Goal: Transaction & Acquisition: Purchase product/service

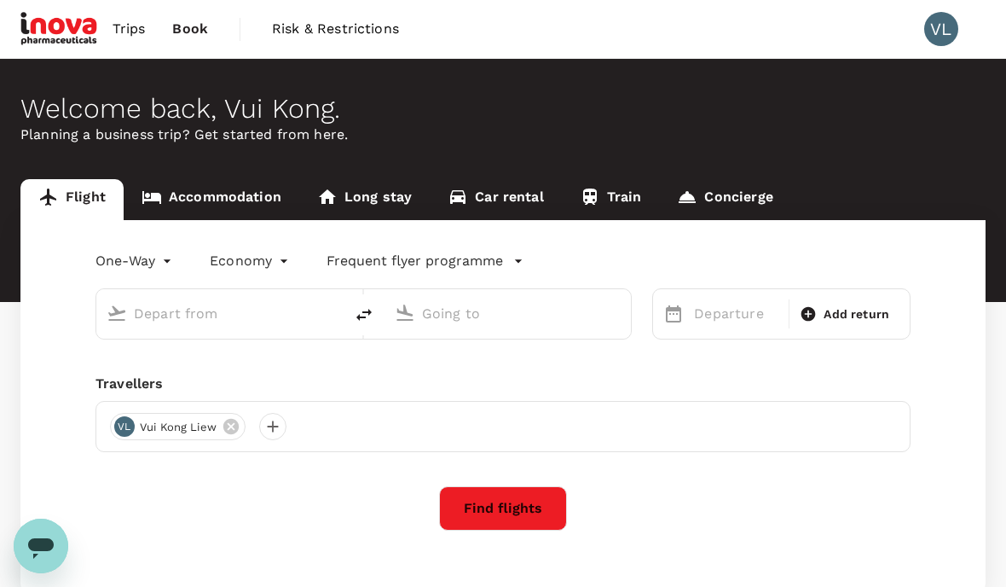
click at [201, 206] on link "Accommodation" at bounding box center [212, 199] width 176 height 41
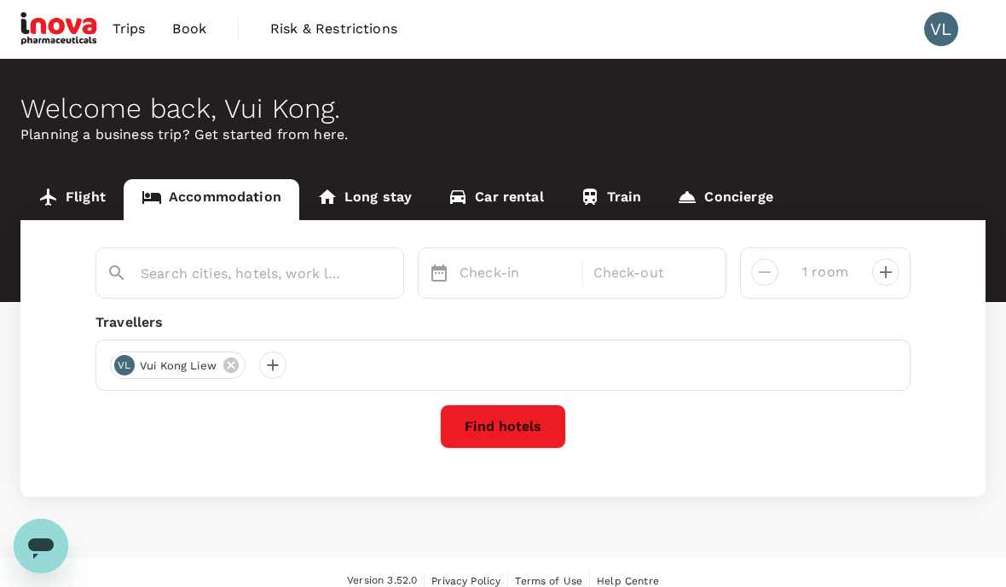
click at [170, 268] on input "text" at bounding box center [243, 273] width 205 height 26
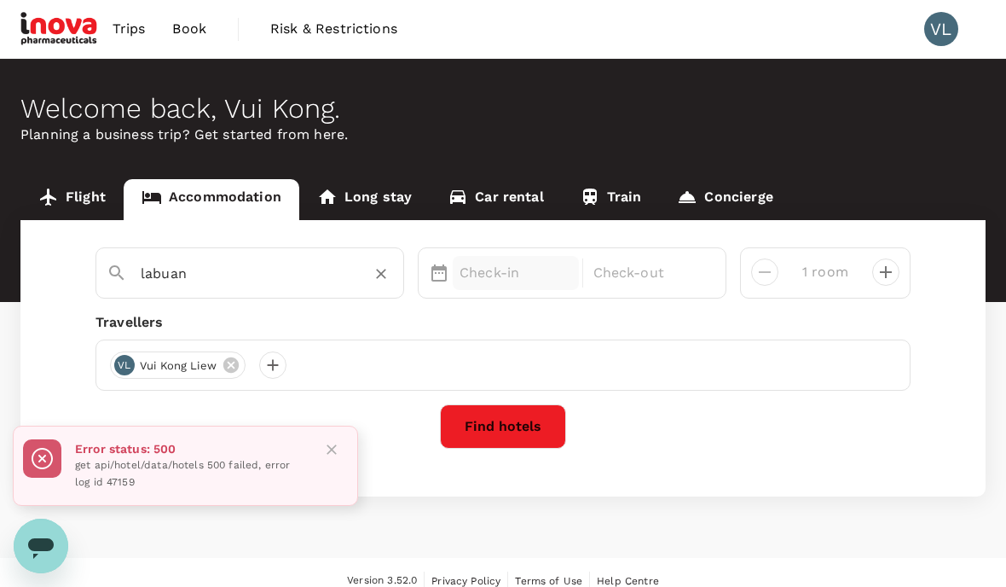
type input "labuan"
click at [508, 281] on p "Check-in" at bounding box center [516, 273] width 113 height 20
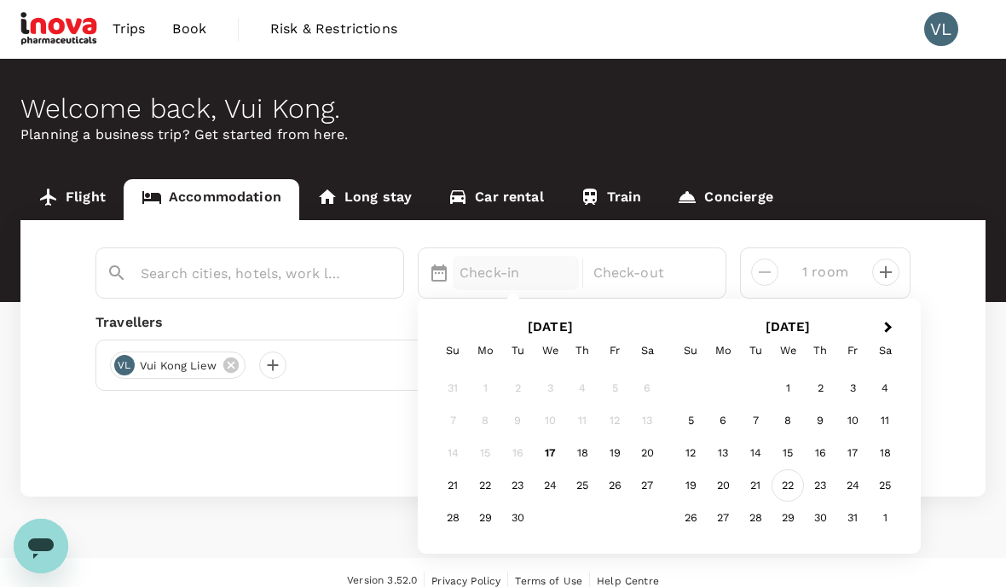
click at [782, 484] on div "22" at bounding box center [788, 486] width 32 height 32
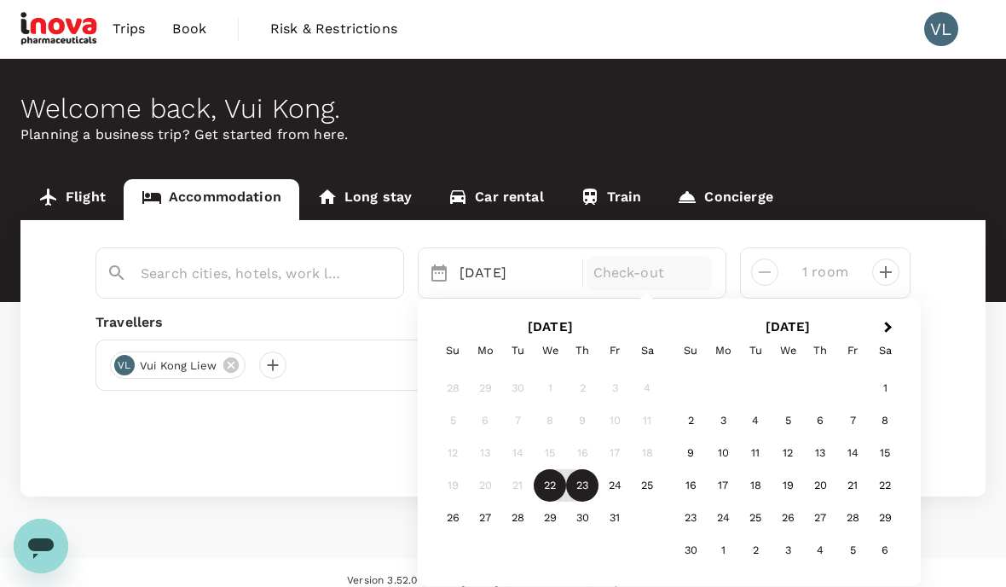
click at [581, 475] on div "23" at bounding box center [582, 486] width 32 height 32
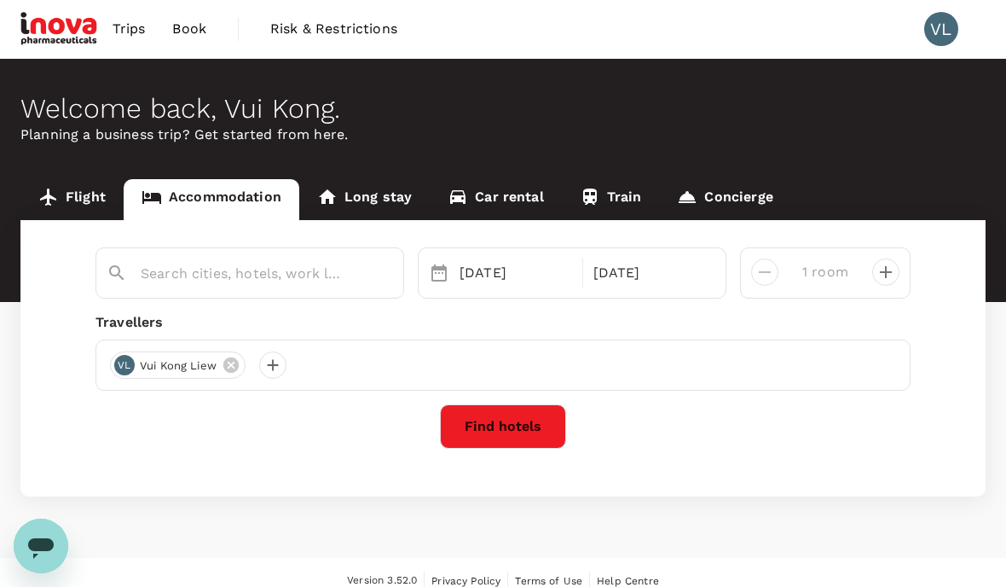
click at [501, 433] on button "Find hotels" at bounding box center [503, 426] width 126 height 44
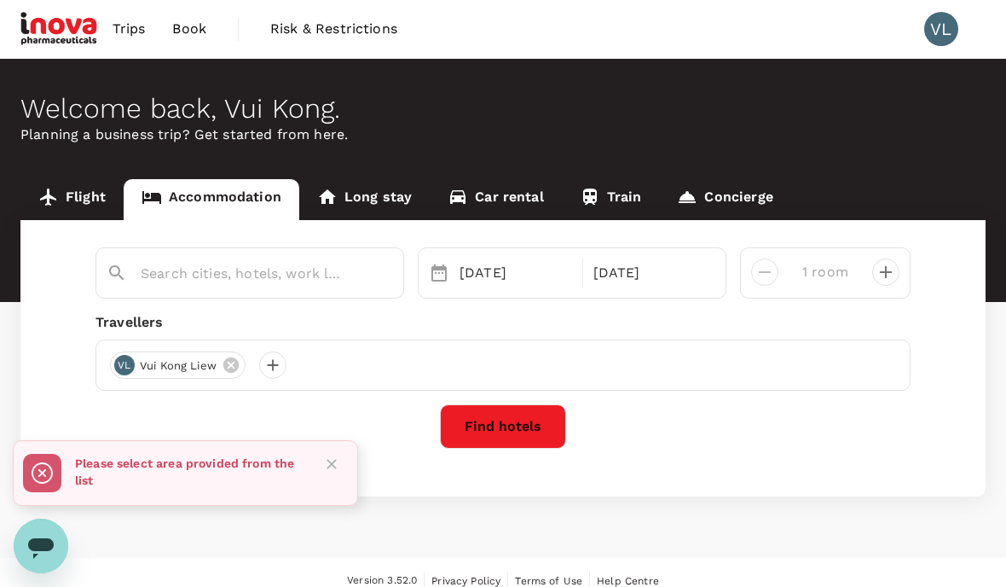
click at [171, 282] on input "text" at bounding box center [243, 273] width 205 height 26
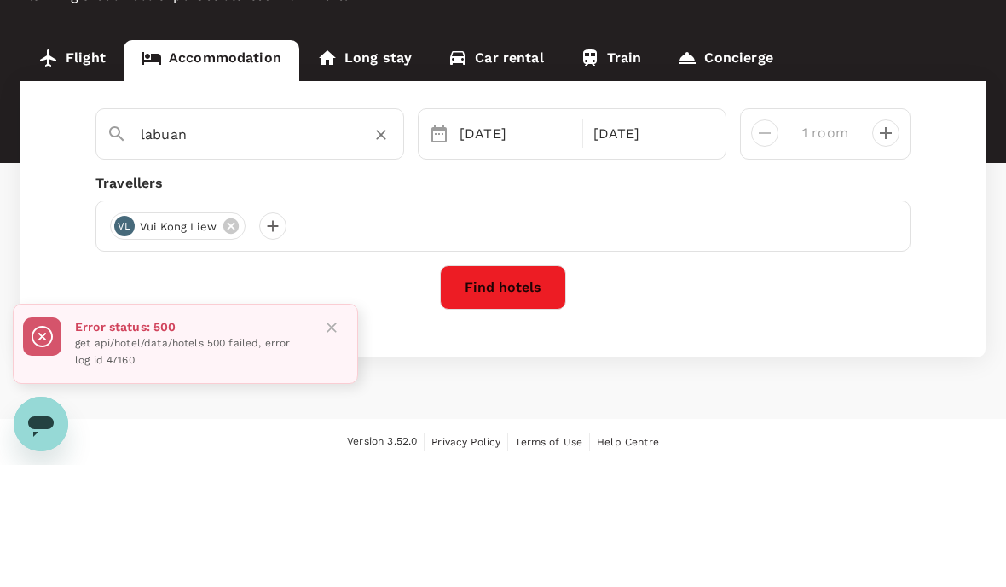
scroll to position [68, 0]
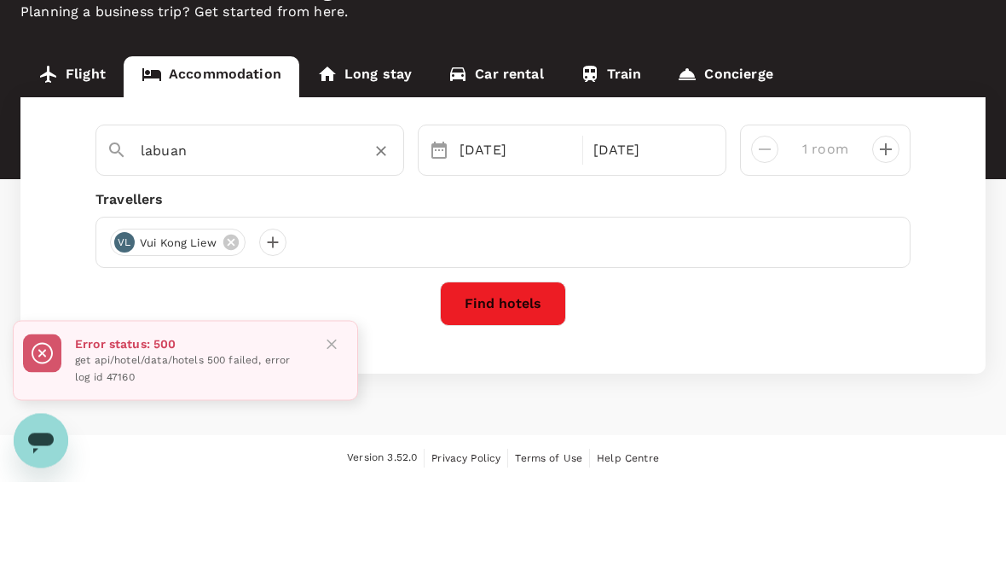
type input "labuan"
click at [412, 295] on div "Travellers" at bounding box center [503, 305] width 815 height 20
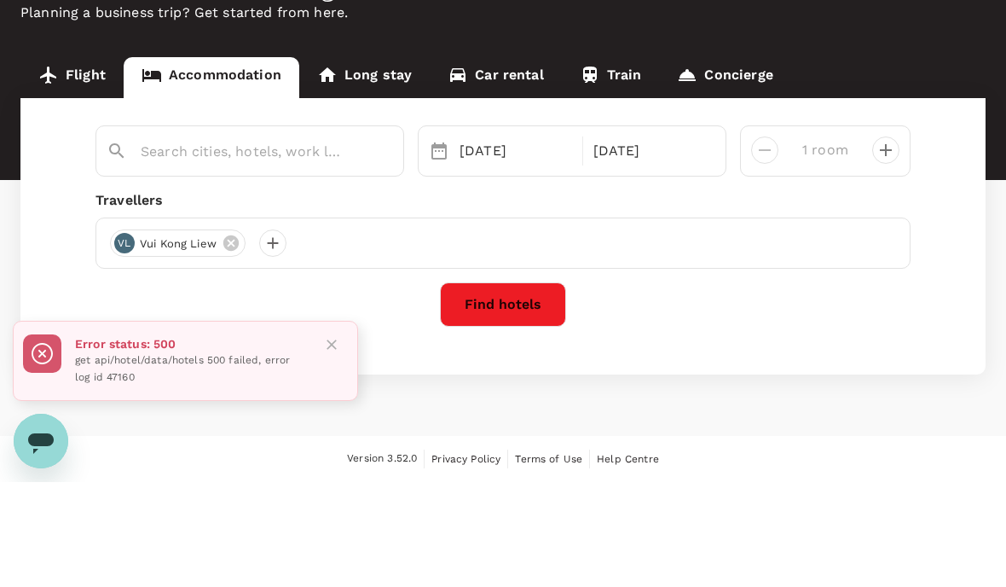
click at [151, 243] on input "text" at bounding box center [243, 256] width 205 height 26
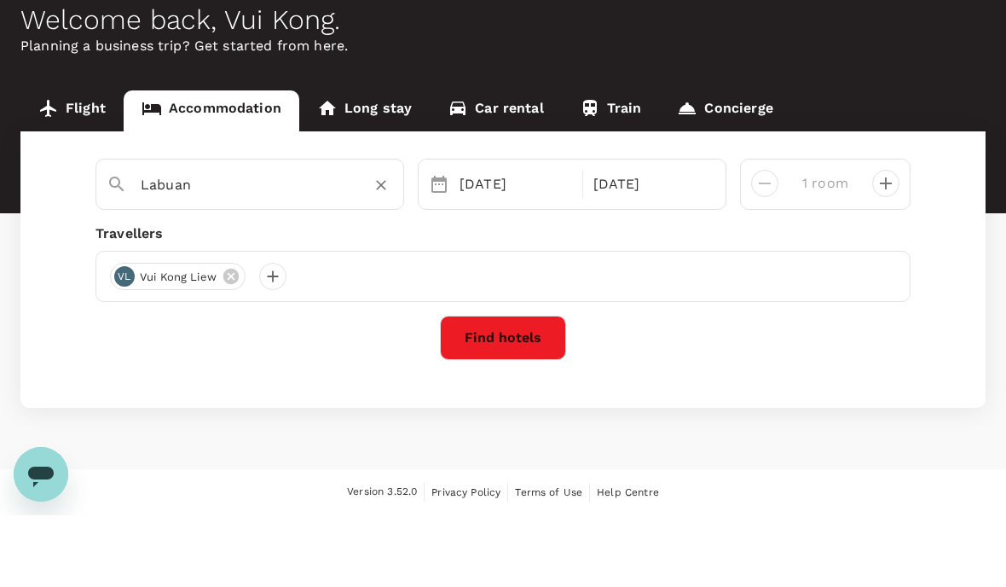
type input "Labuan"
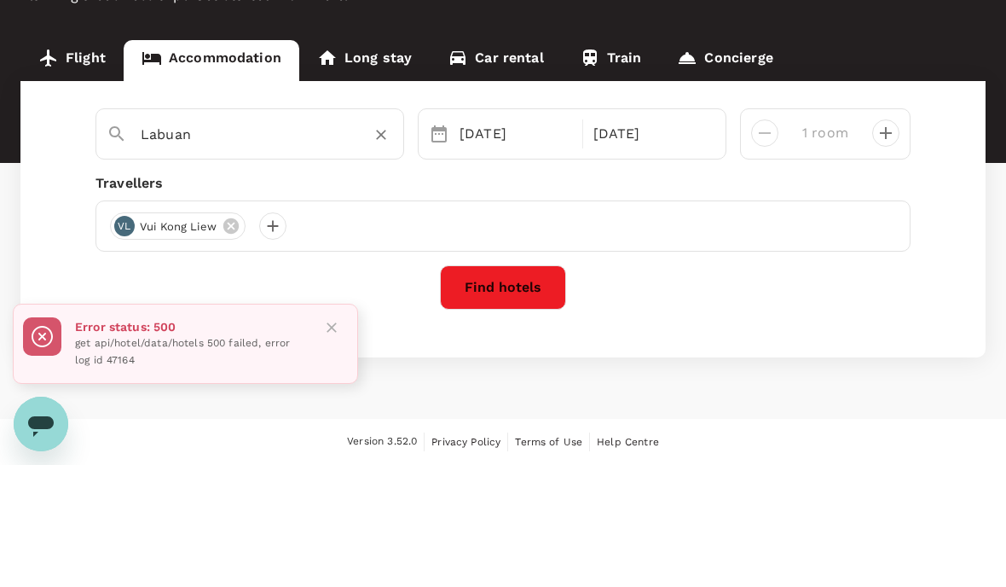
click at [318, 433] on div at bounding box center [324, 465] width 39 height 65
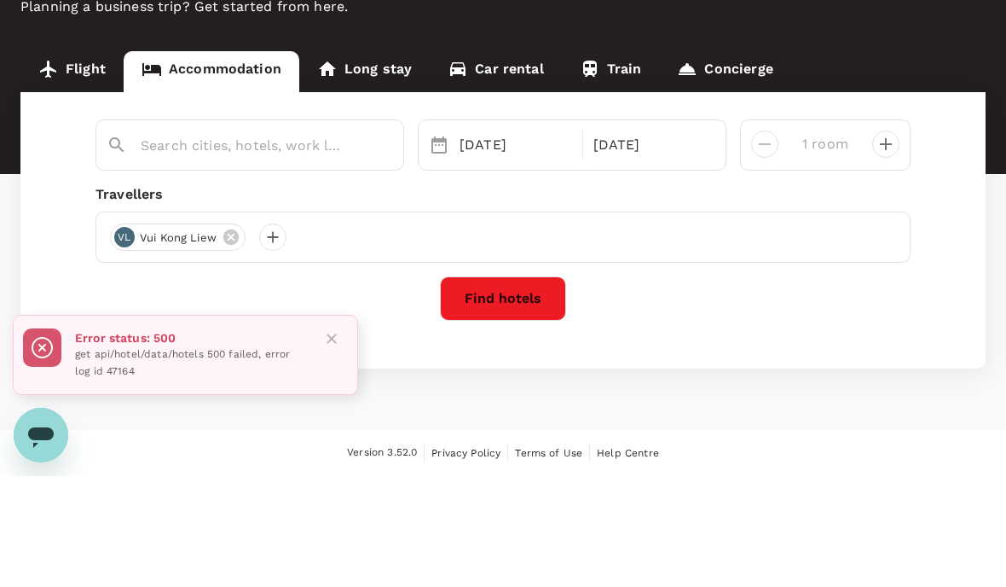
click at [143, 243] on input "text" at bounding box center [243, 256] width 205 height 26
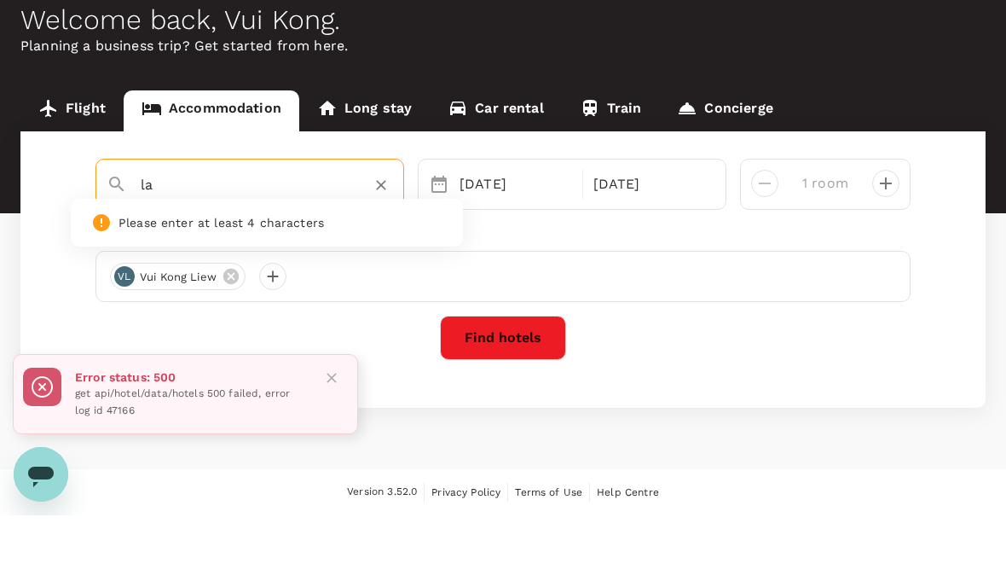
type input "l"
type input "labuan"
click at [491, 387] on button "Find hotels" at bounding box center [503, 409] width 126 height 44
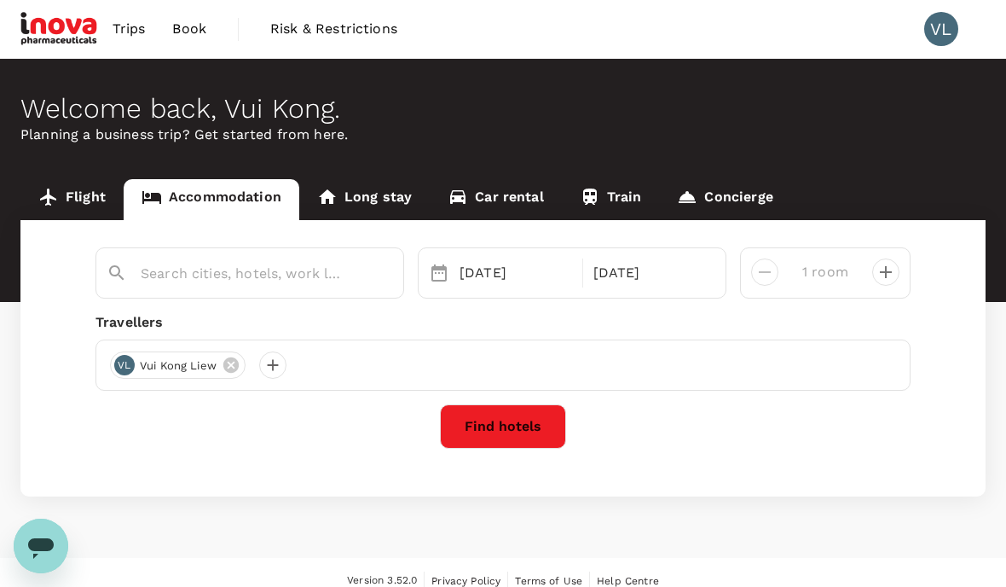
click at [171, 284] on input "text" at bounding box center [243, 273] width 205 height 26
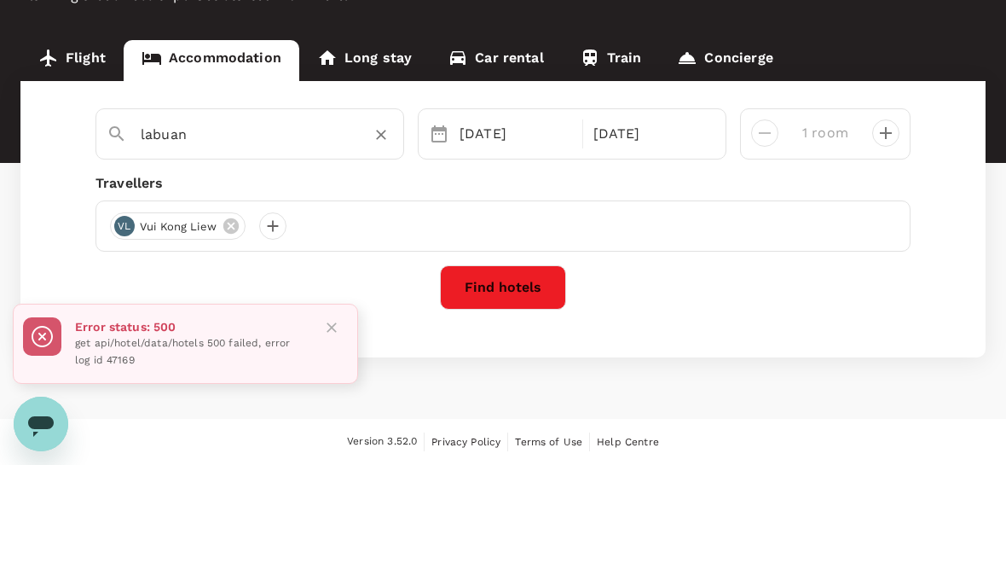
scroll to position [68, 0]
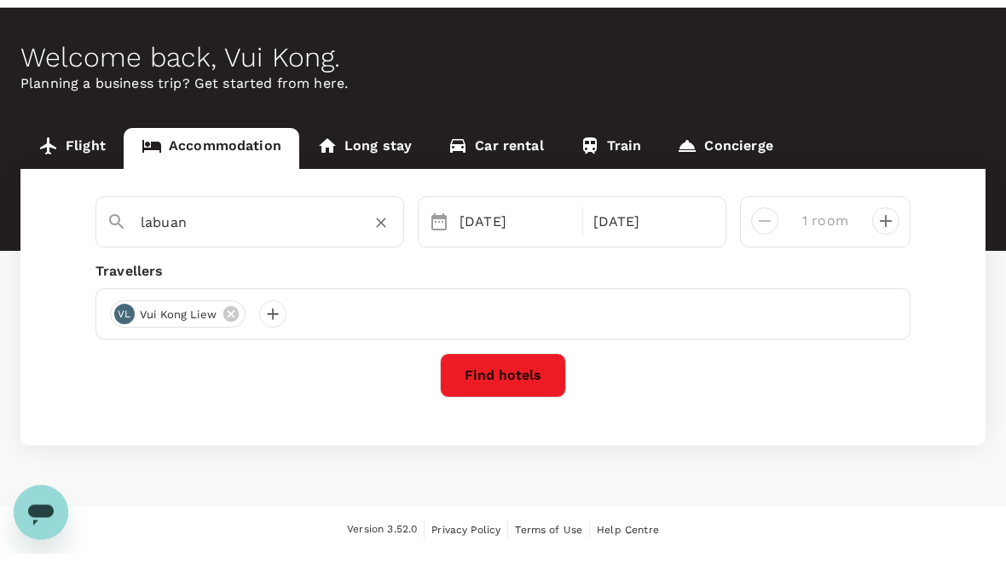
type input "labuan"
click at [529, 387] on button "Find hotels" at bounding box center [503, 409] width 126 height 44
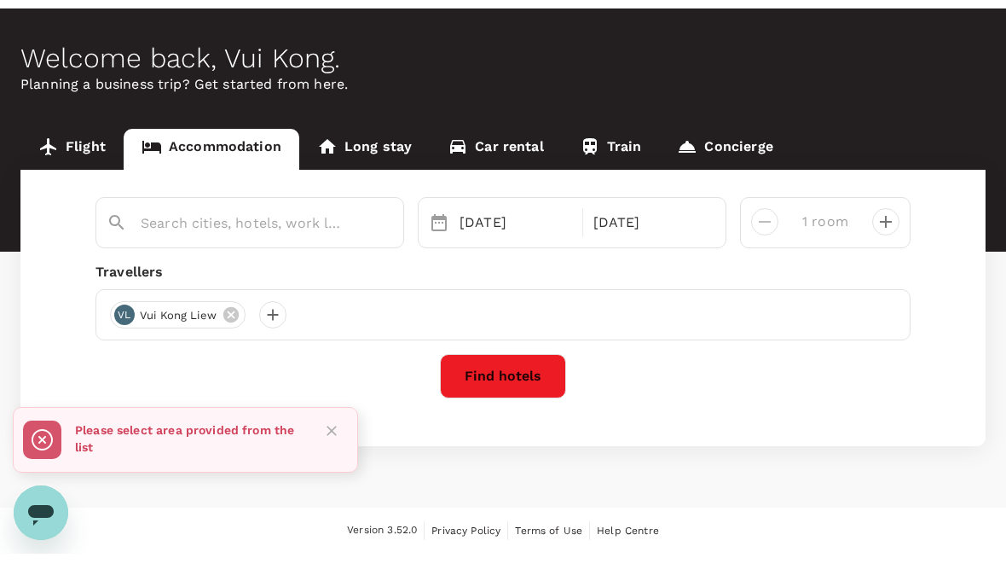
scroll to position [69, 0]
click at [273, 243] on input "text" at bounding box center [243, 256] width 205 height 26
type input "sandakan"
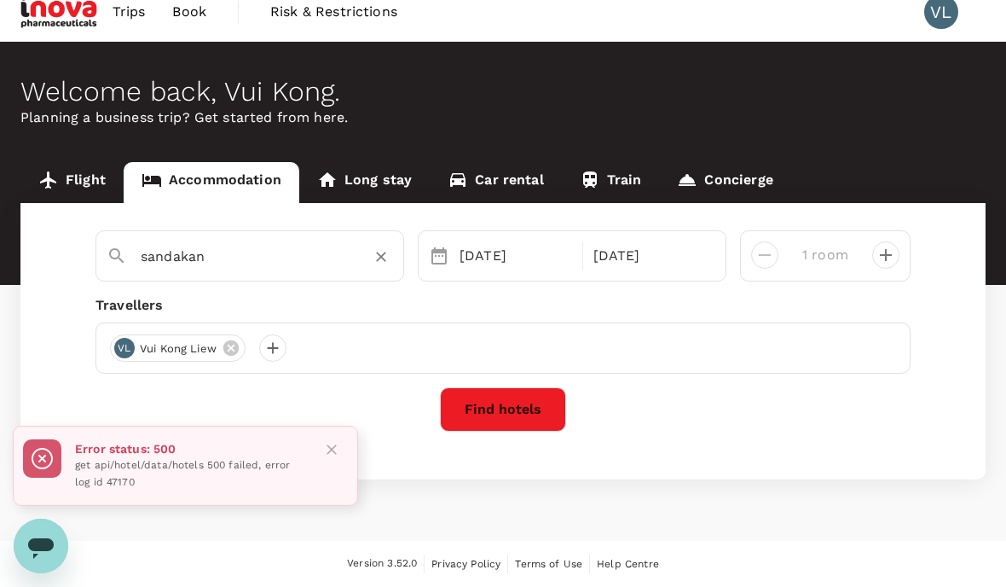
scroll to position [57, 0]
click at [111, 248] on icon at bounding box center [116, 255] width 14 height 14
click at [101, 228] on div at bounding box center [110, 250] width 34 height 44
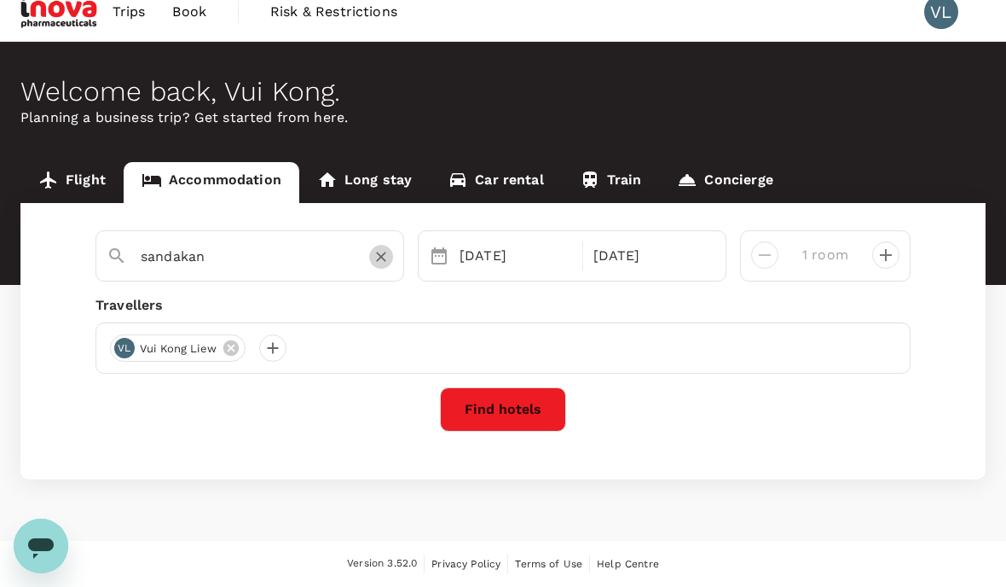
click at [381, 248] on icon "Clear" at bounding box center [381, 256] width 17 height 17
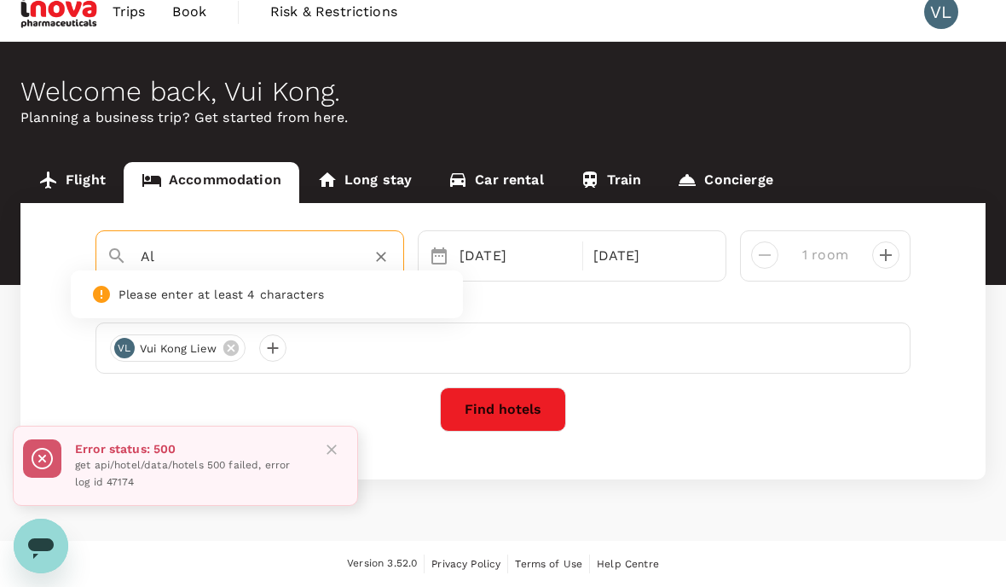
type input "A"
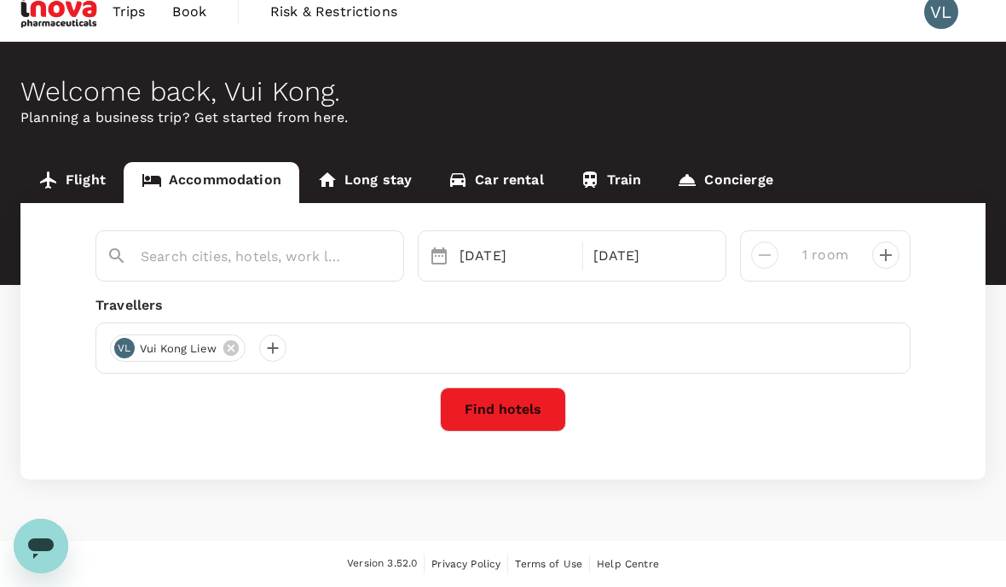
click at [138, 241] on div "22 Oct 23 Oct 1 room Travellers VL Vui Kong Liew Find hotels" at bounding box center [502, 341] width 965 height 276
click at [137, 229] on div at bounding box center [260, 249] width 266 height 41
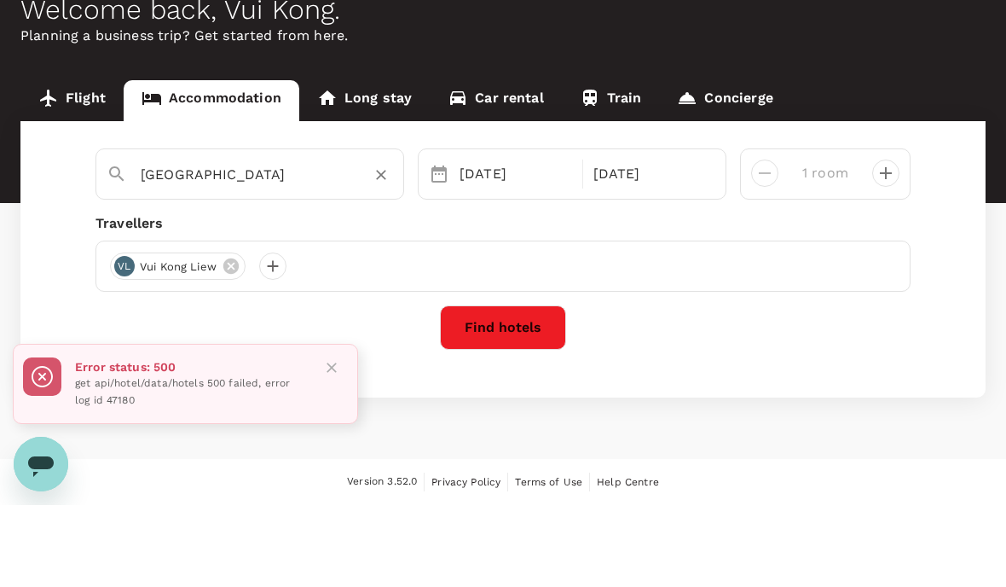
scroll to position [68, 0]
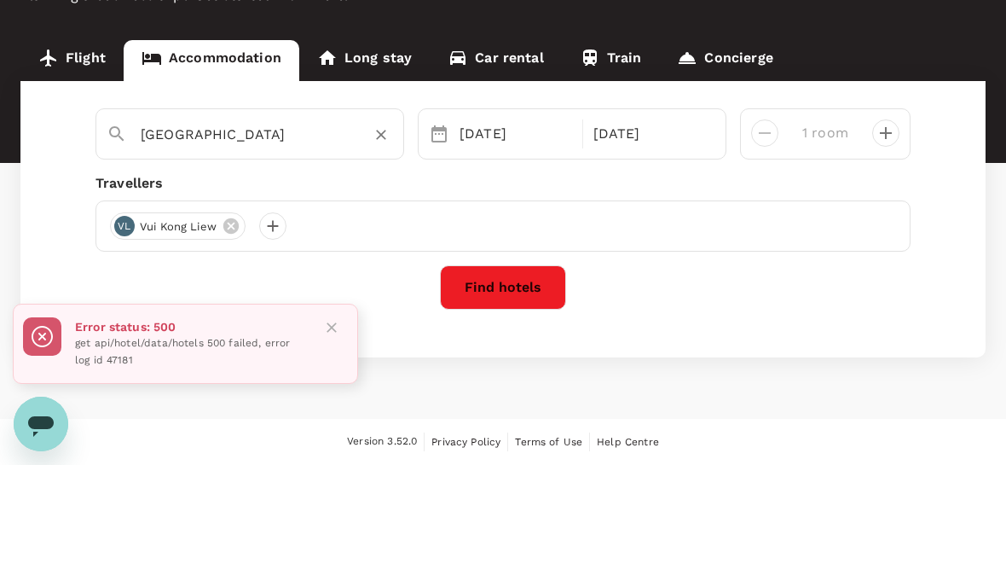
type input "kuala lumpur"
click at [330, 433] on div at bounding box center [324, 465] width 39 height 65
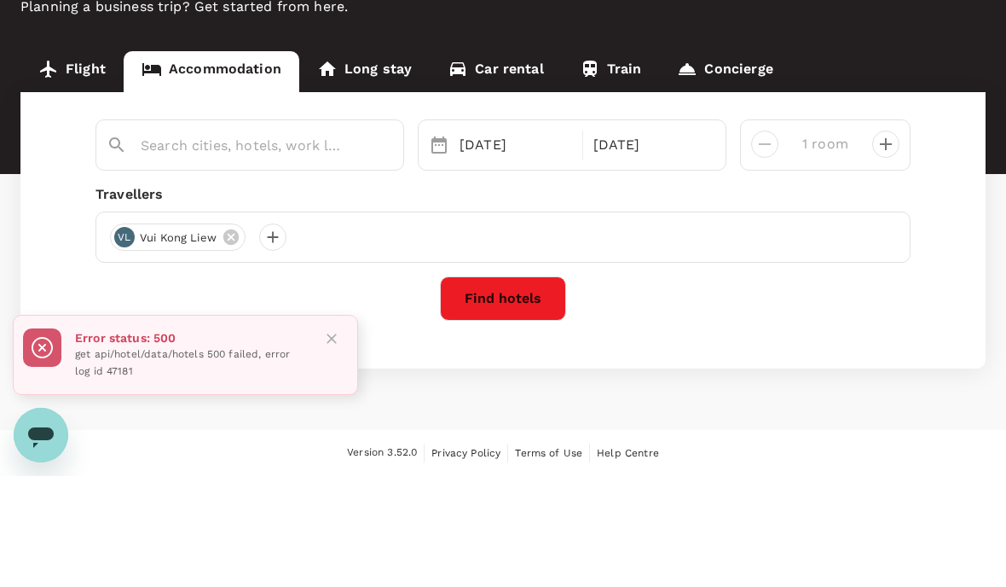
click at [160, 243] on input "text" at bounding box center [243, 256] width 205 height 26
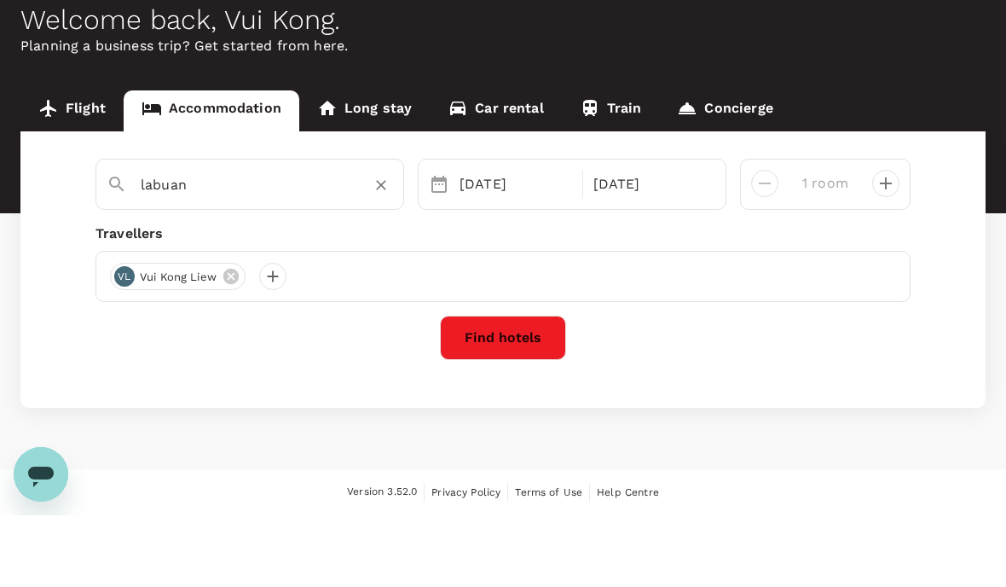
type input "labuan"
click at [513, 387] on button "Find hotels" at bounding box center [503, 409] width 126 height 44
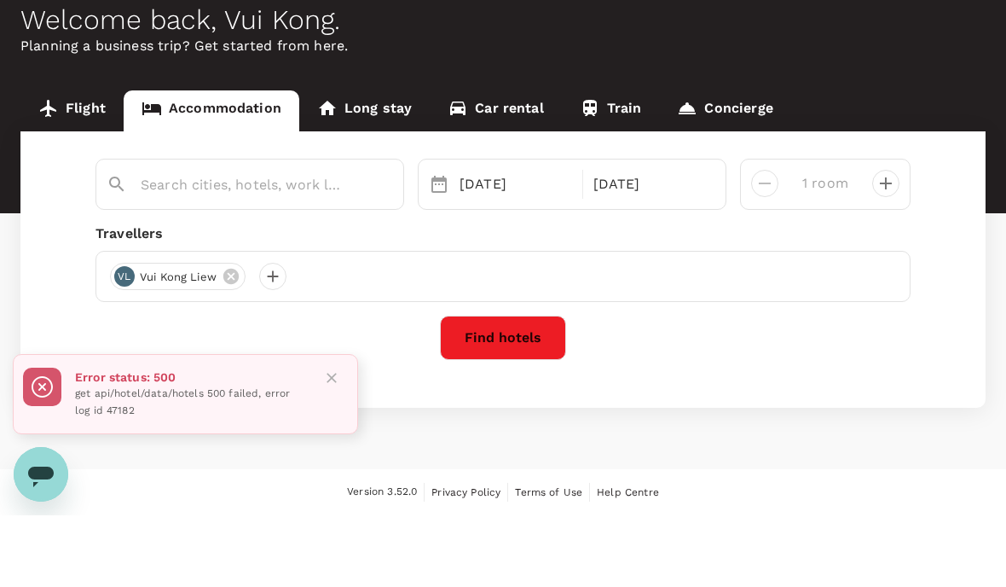
click at [526, 387] on button "Find hotels" at bounding box center [503, 409] width 126 height 44
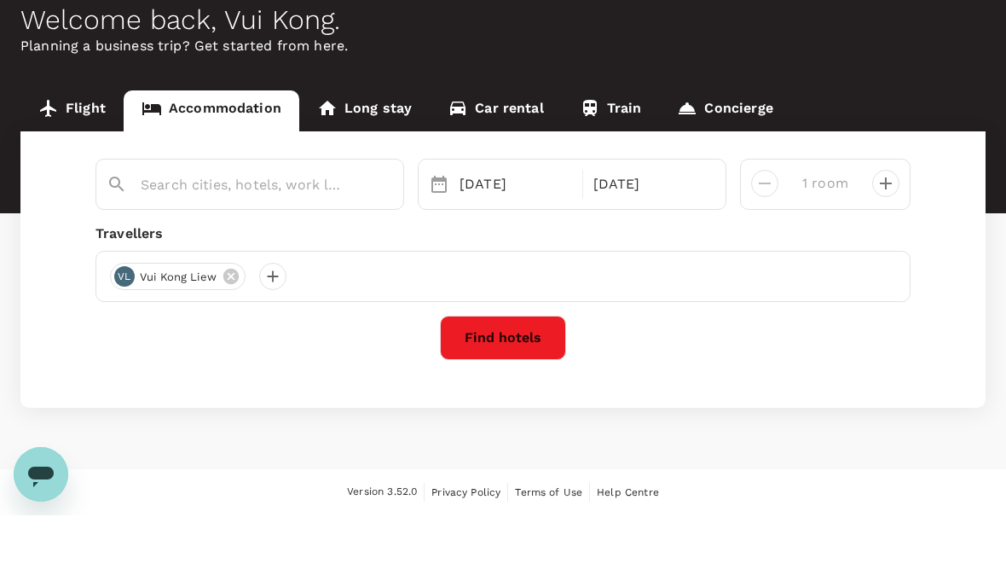
click at [525, 387] on button "Find hotels" at bounding box center [503, 409] width 126 height 44
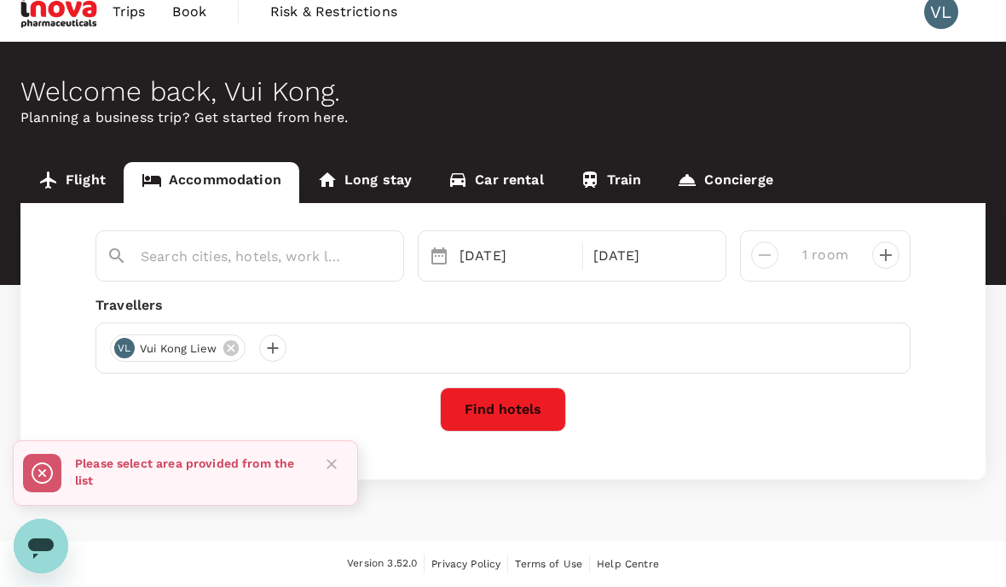
scroll to position [0, 0]
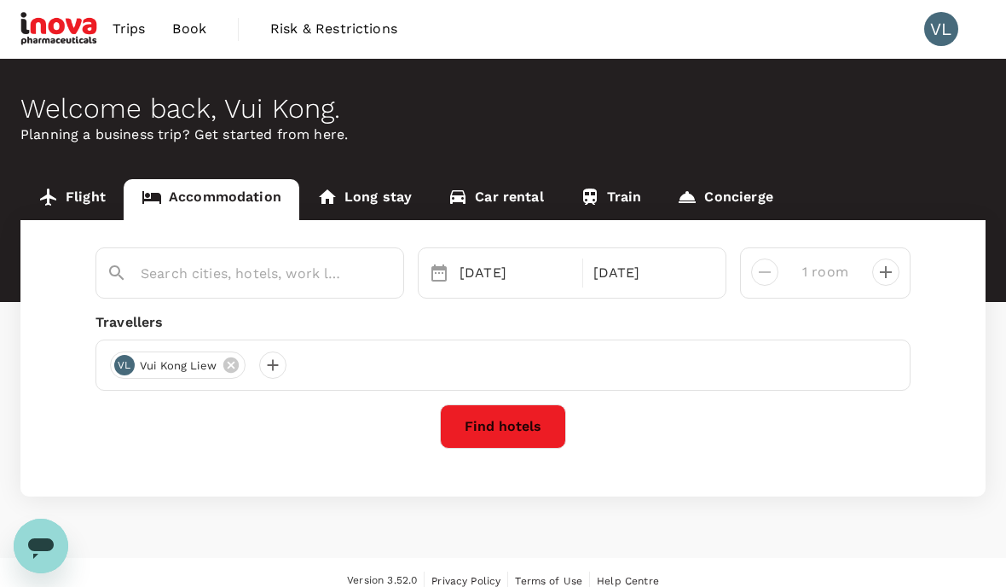
click at [78, 198] on link "Flight" at bounding box center [71, 199] width 103 height 41
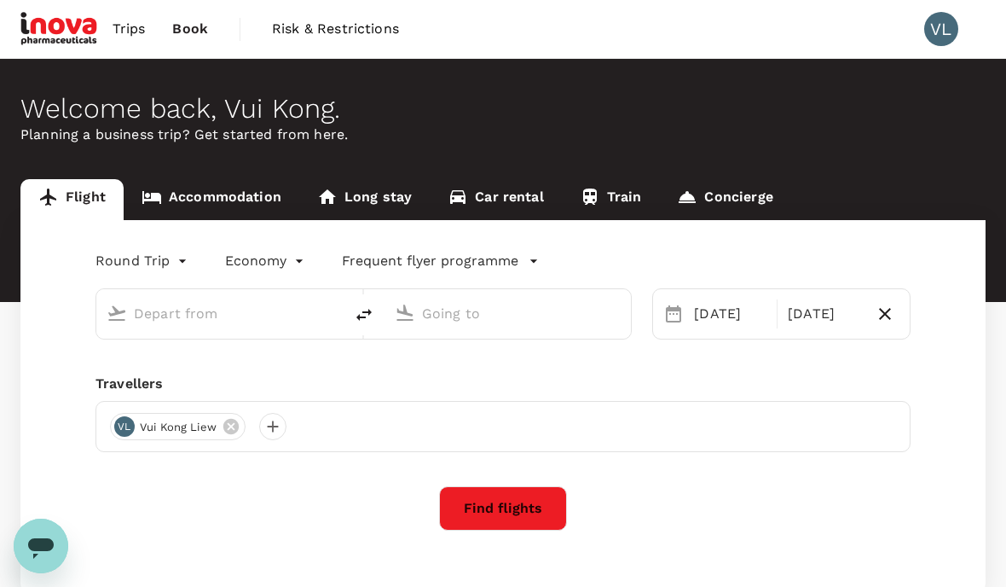
type input "Kota Kinabalu Intl (BKI)"
type input "Kuala Lumpur Intl ([GEOGRAPHIC_DATA])"
type input "Kota Kinabalu Intl (BKI)"
type input "Kuala Lumpur Intl ([GEOGRAPHIC_DATA])"
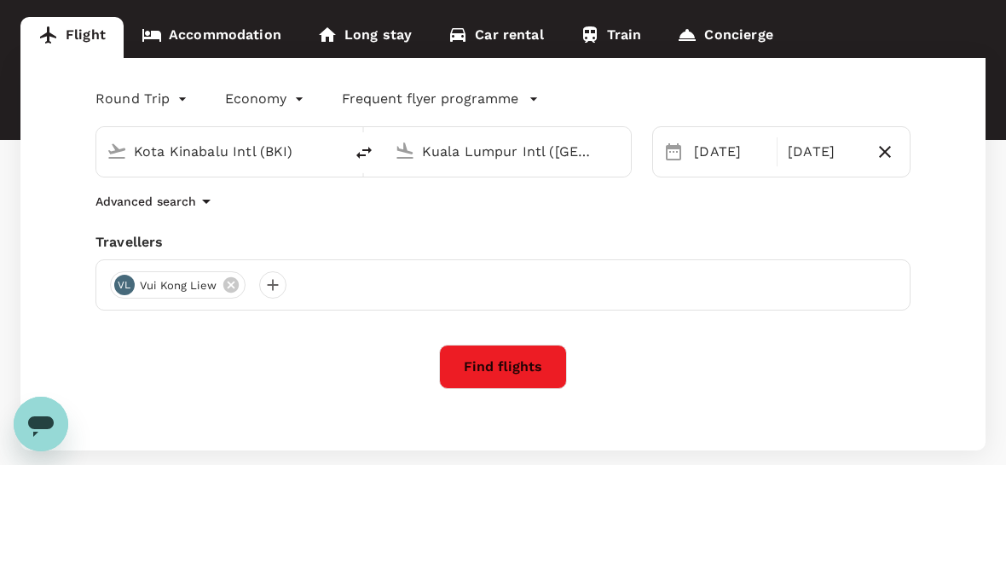
scroll to position [131, 0]
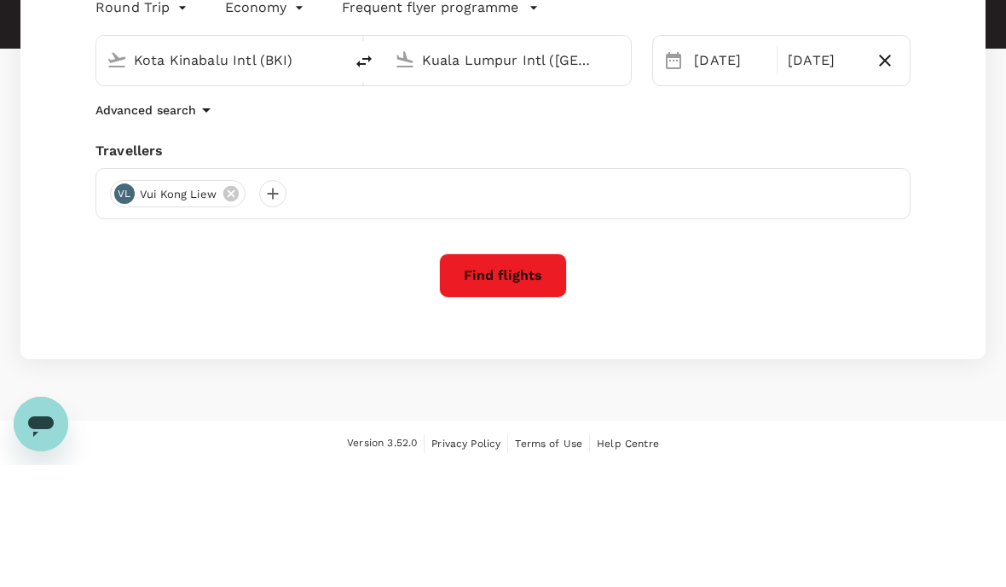
click at [506, 375] on button "Find flights" at bounding box center [503, 397] width 128 height 44
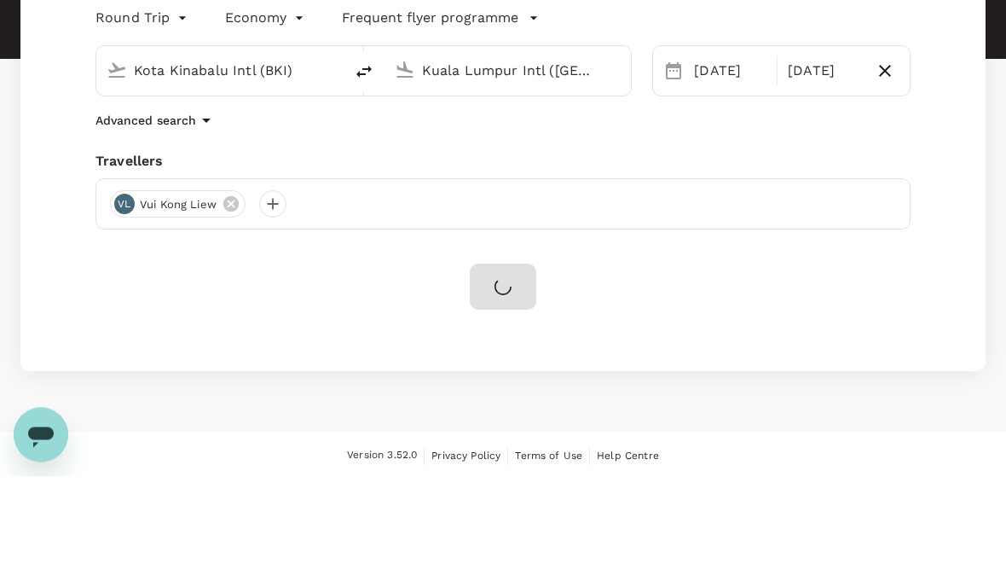
scroll to position [134, 0]
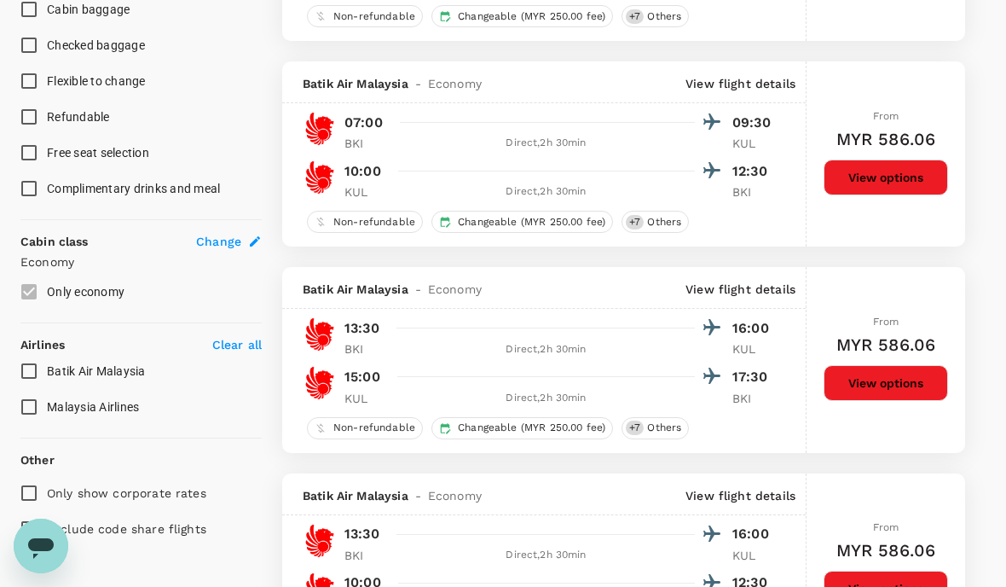
scroll to position [699, 0]
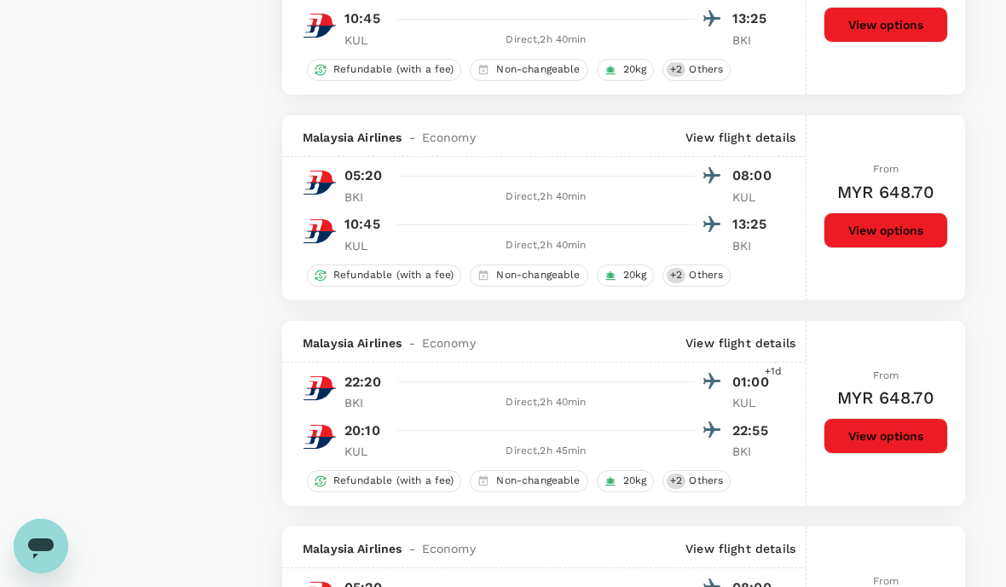
type input "605"
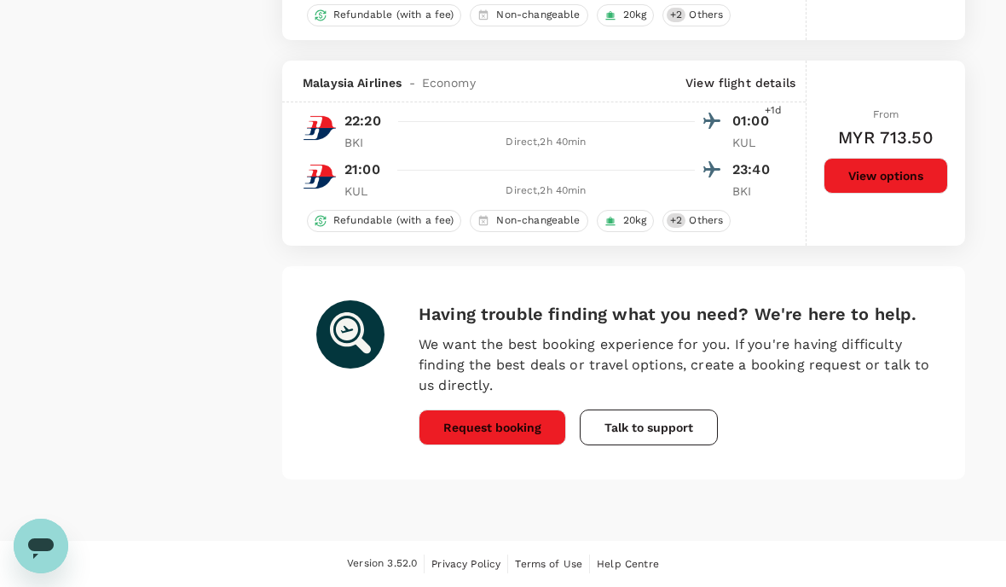
scroll to position [4101, 0]
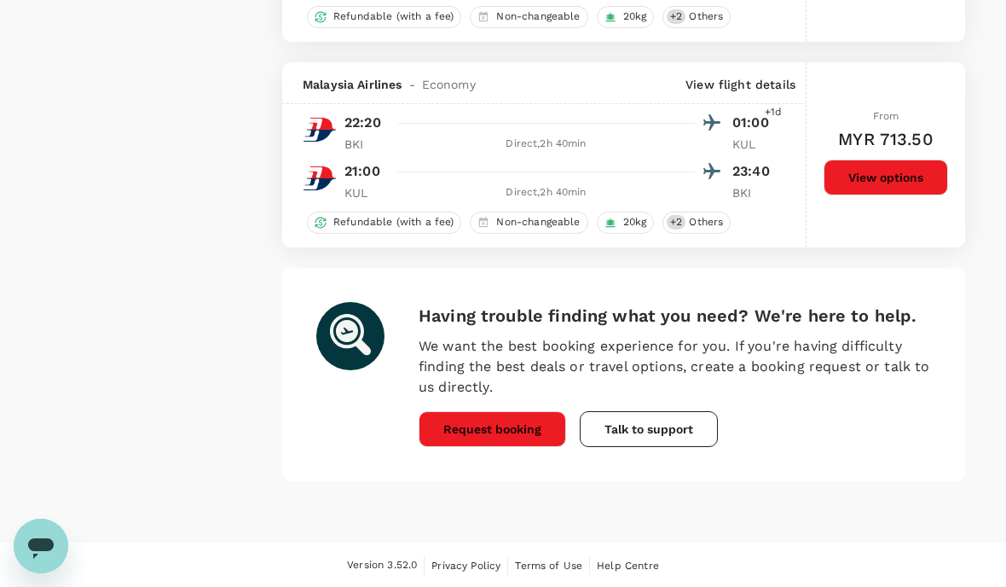
scroll to position [4041, 0]
click at [471, 445] on button "Request booking" at bounding box center [493, 430] width 148 height 36
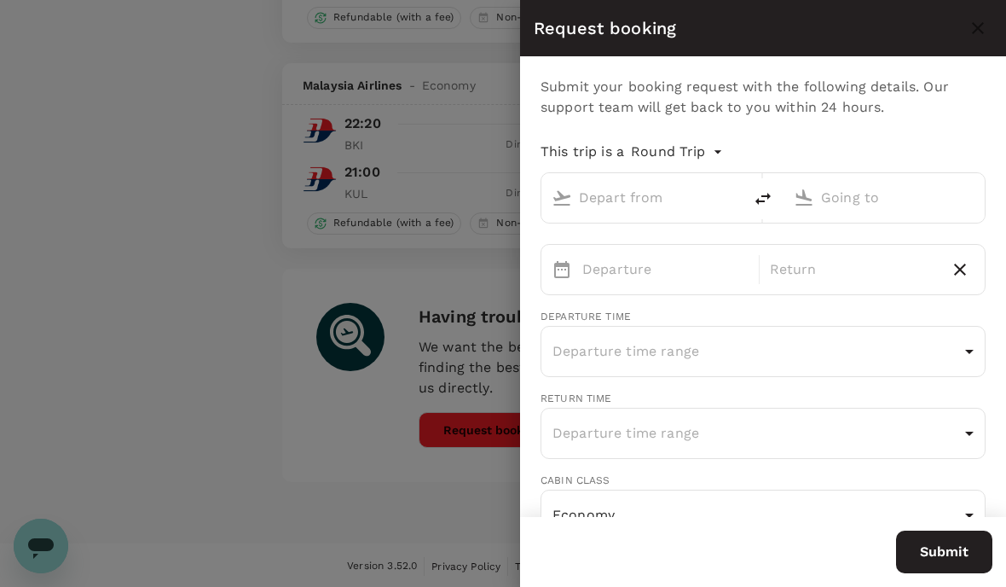
type input "undefined, undefined (any)"
type input "Kota Kinabalu Intl (BKI)"
type input "Kuala Lumpur Intl ([GEOGRAPHIC_DATA])"
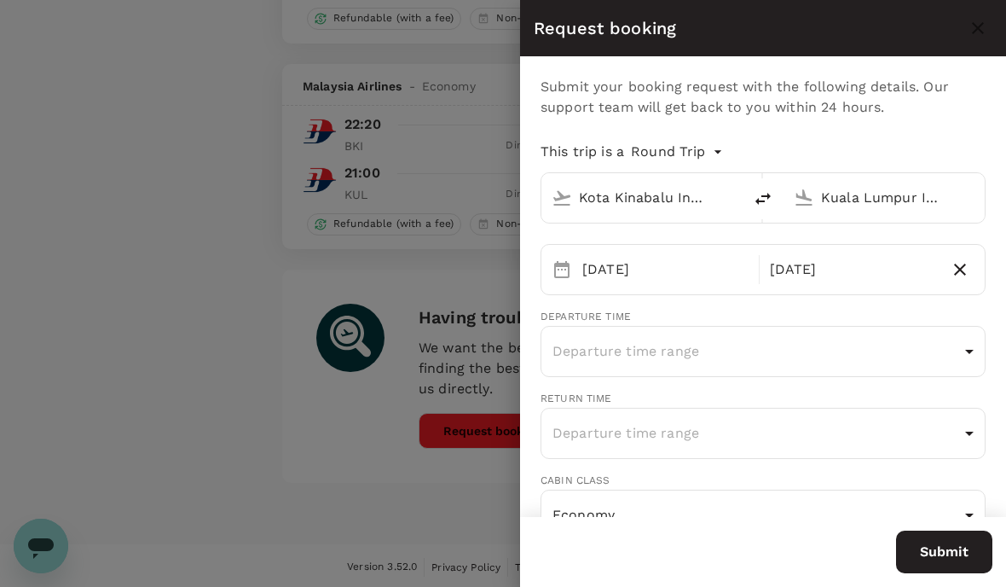
click at [67, 301] on div at bounding box center [503, 293] width 1006 height 587
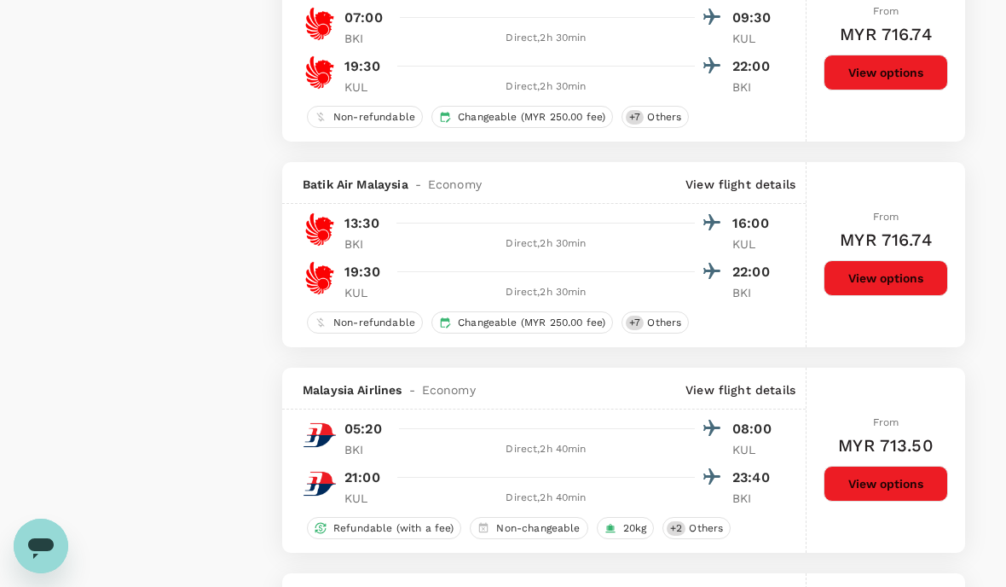
type input "1065"
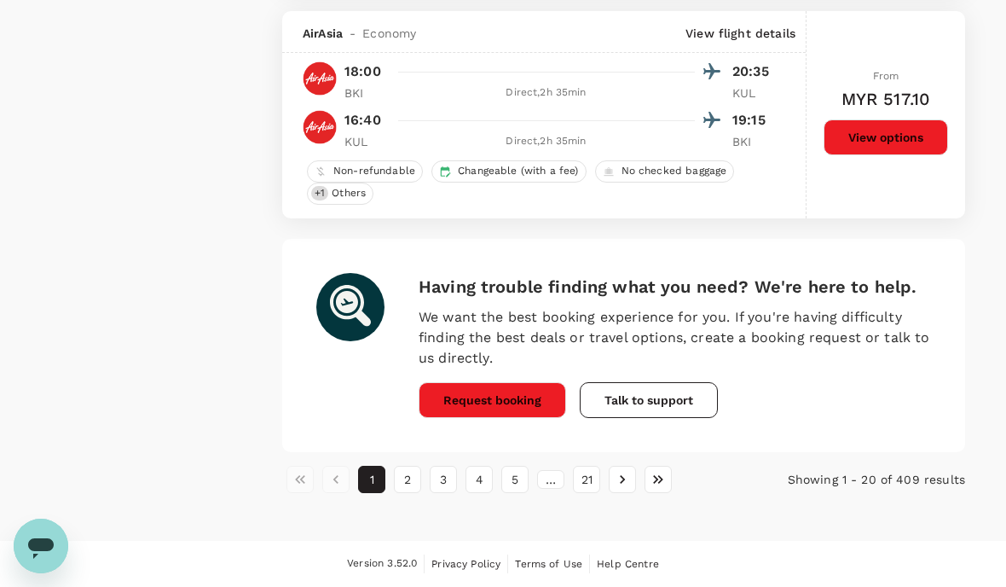
scroll to position [4520, 0]
click at [400, 466] on button "2" at bounding box center [407, 479] width 27 height 27
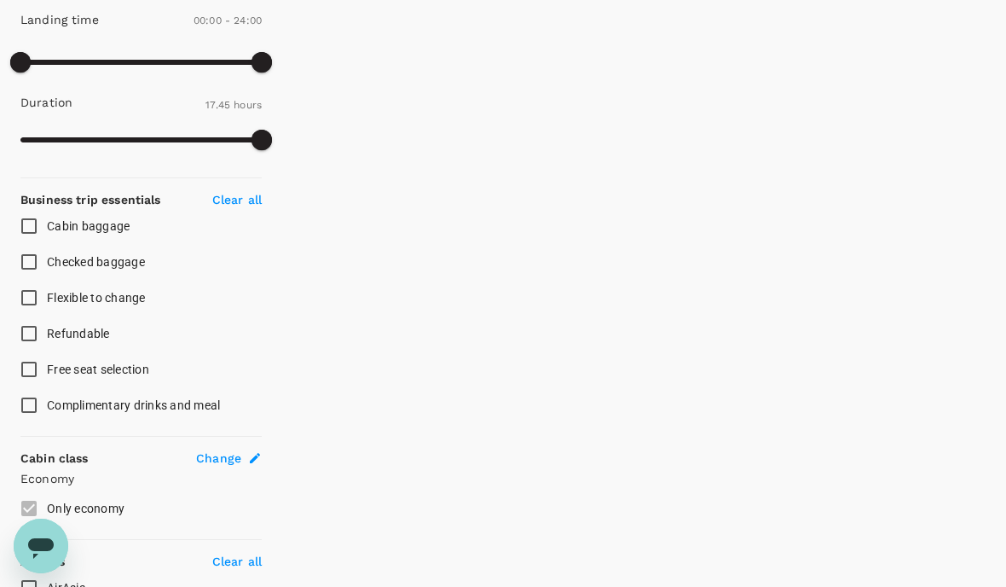
scroll to position [536, 0]
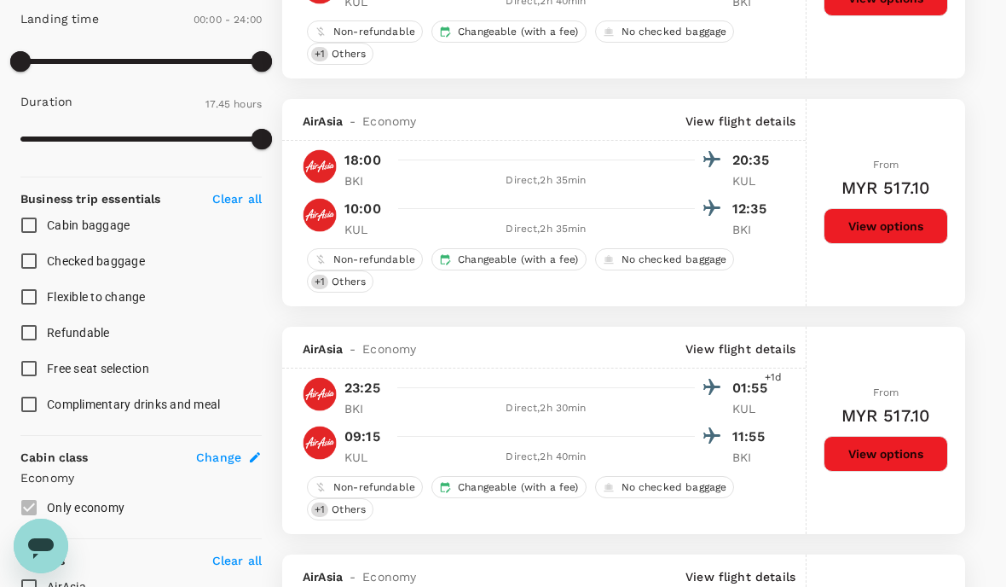
type input "MYR"
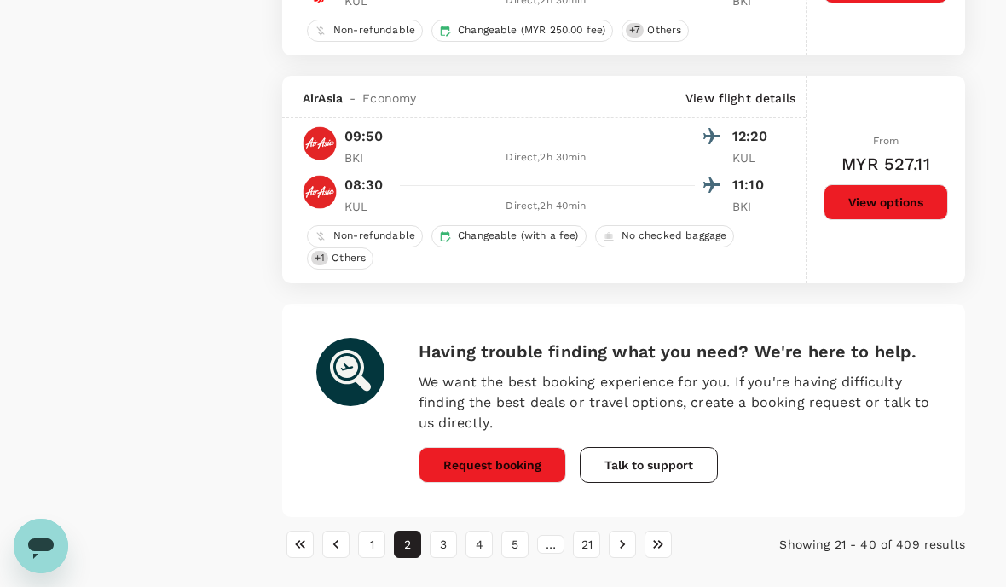
scroll to position [4369, 0]
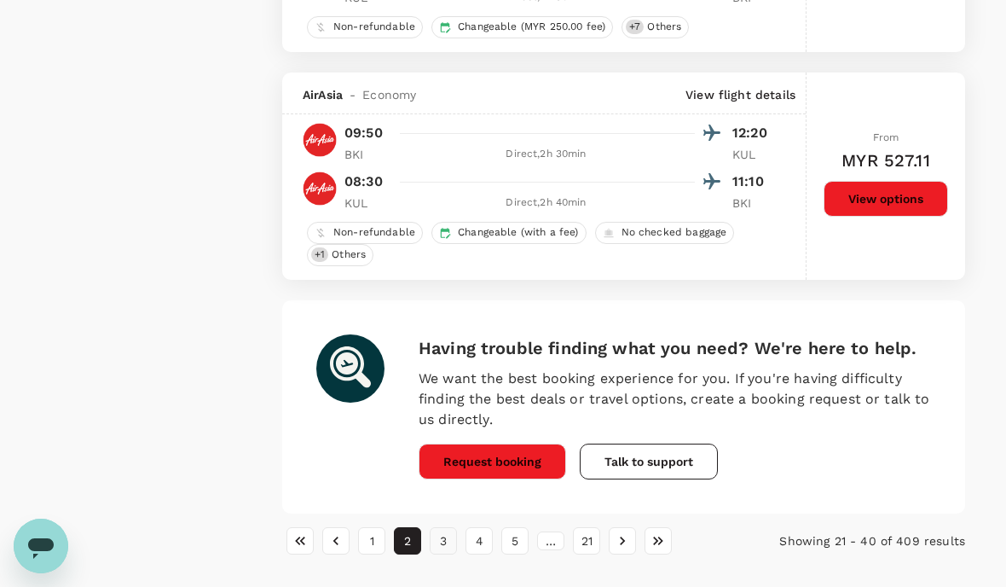
click at [448, 543] on button "3" at bounding box center [443, 540] width 27 height 27
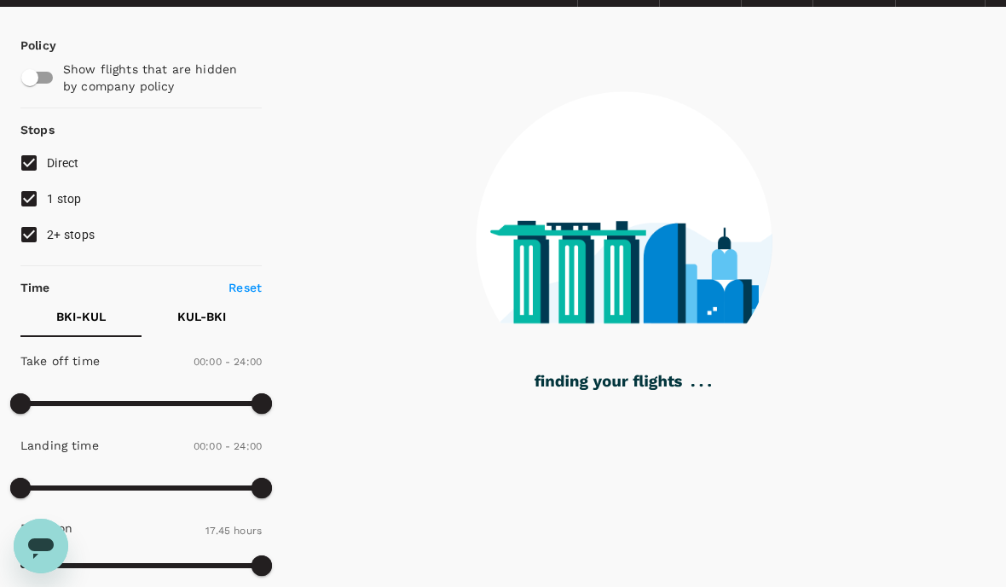
scroll to position [111, 0]
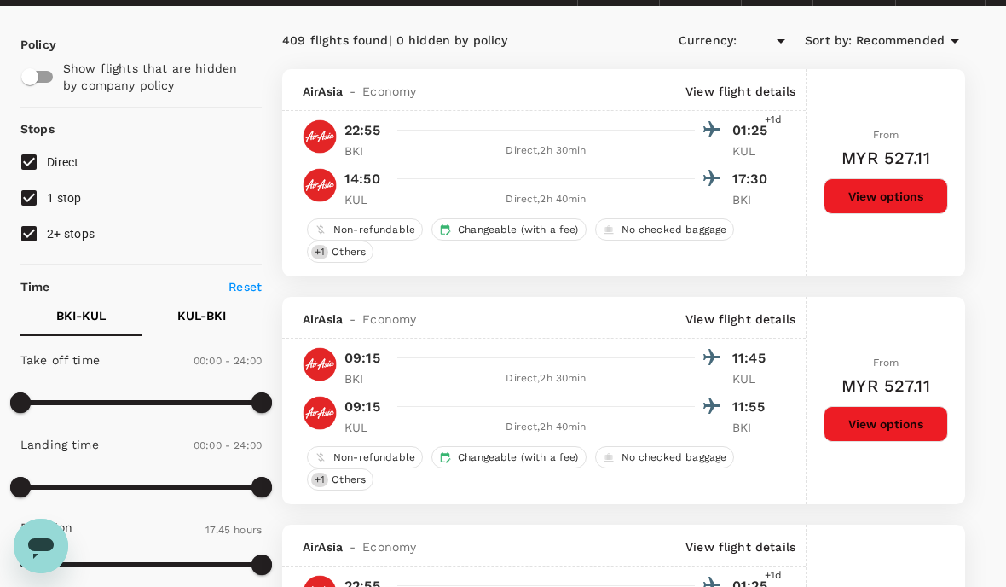
type input "MYR"
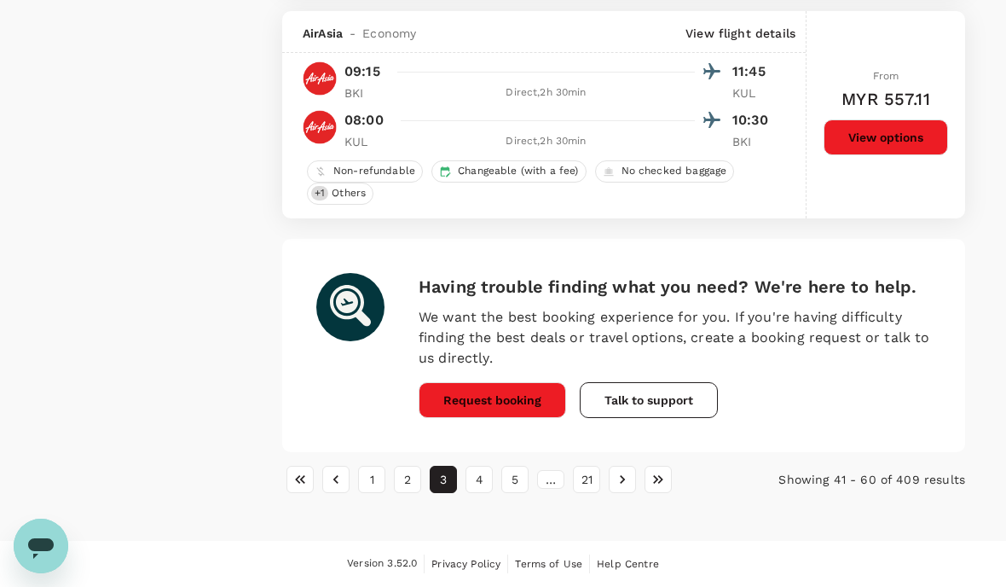
scroll to position [4538, 0]
click at [473, 466] on button "4" at bounding box center [479, 479] width 27 height 27
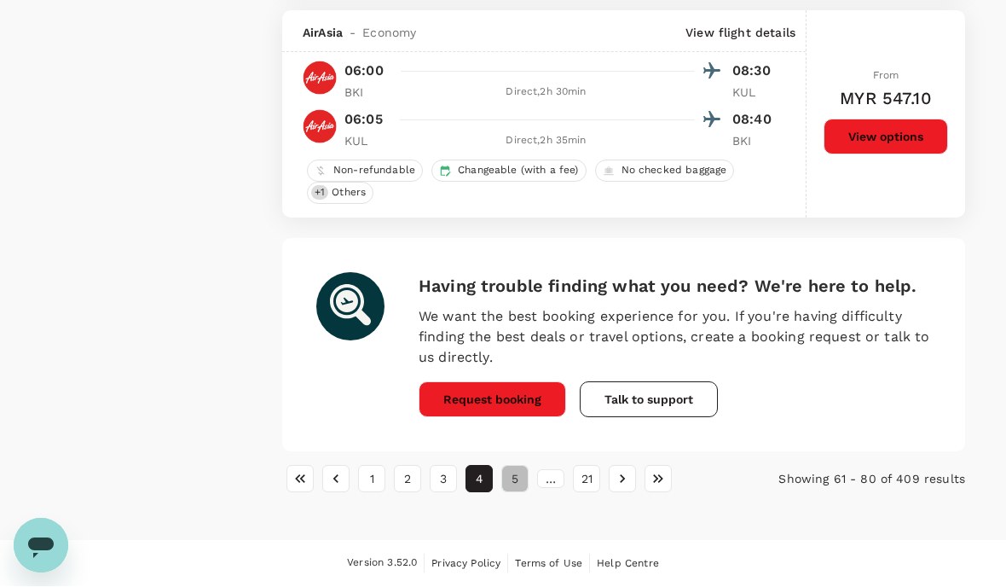
click at [526, 466] on button "5" at bounding box center [515, 479] width 27 height 27
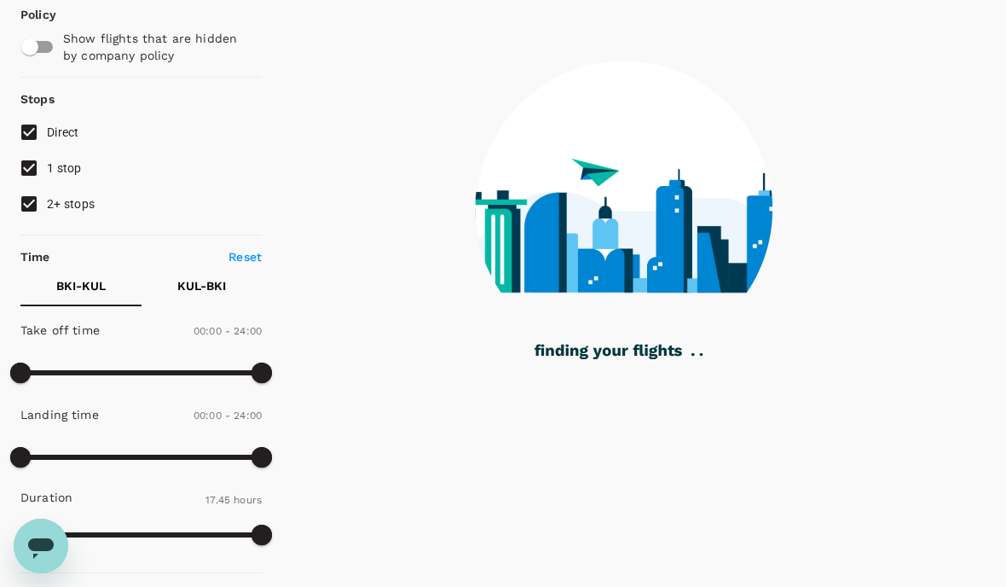
scroll to position [165, 0]
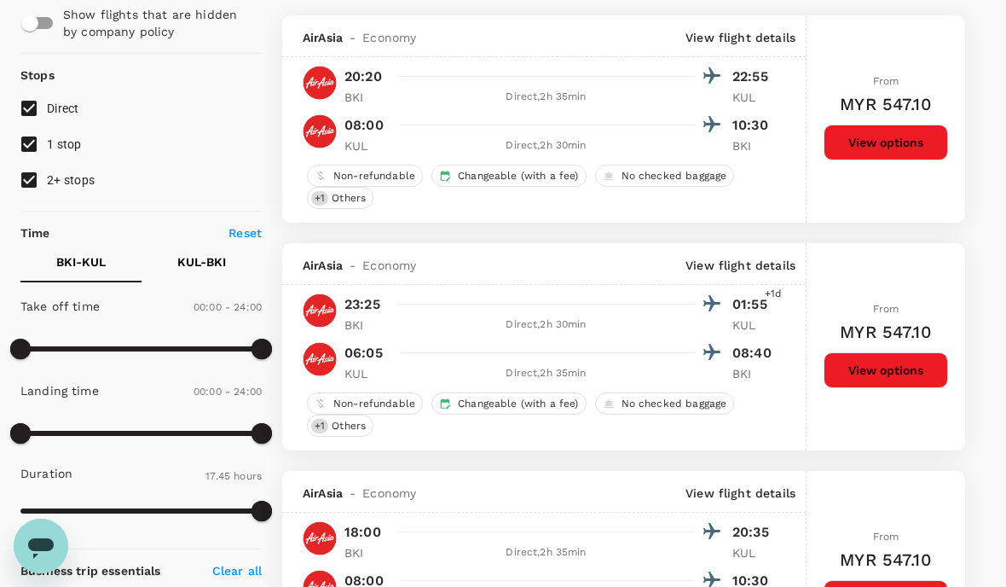
type input "MYR"
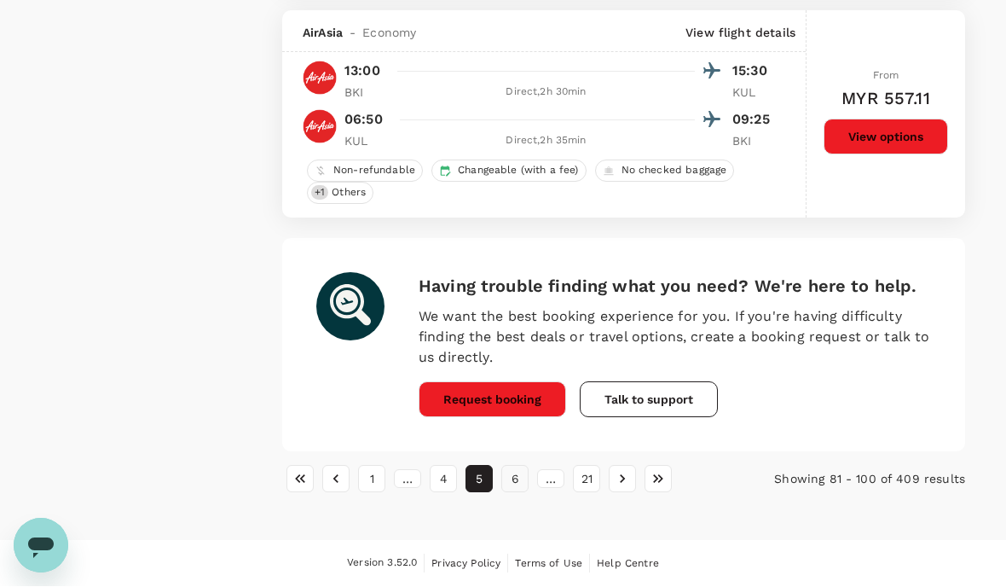
click at [528, 466] on button "6" at bounding box center [515, 479] width 27 height 27
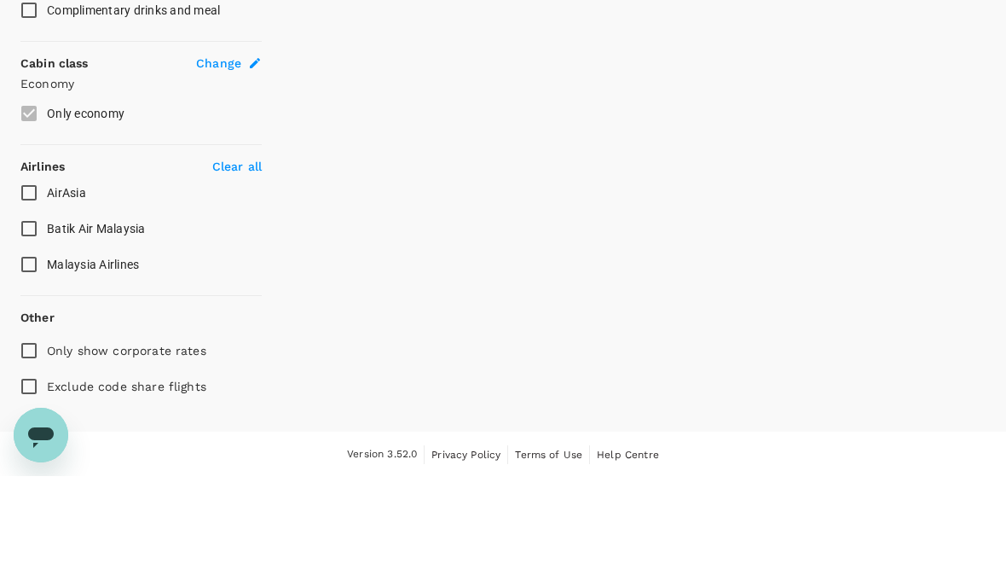
scroll to position [931, 0]
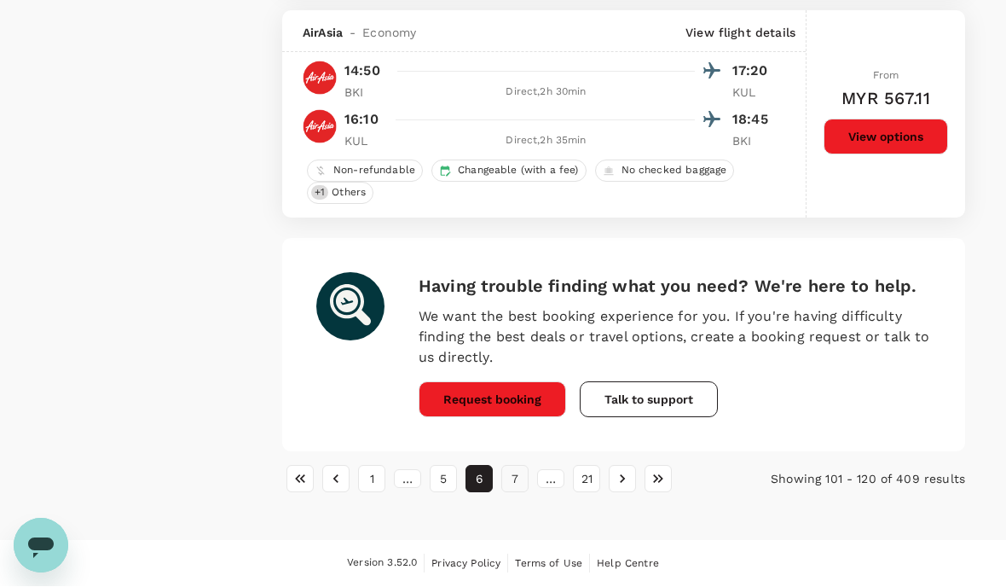
click at [510, 466] on button "7" at bounding box center [515, 479] width 27 height 27
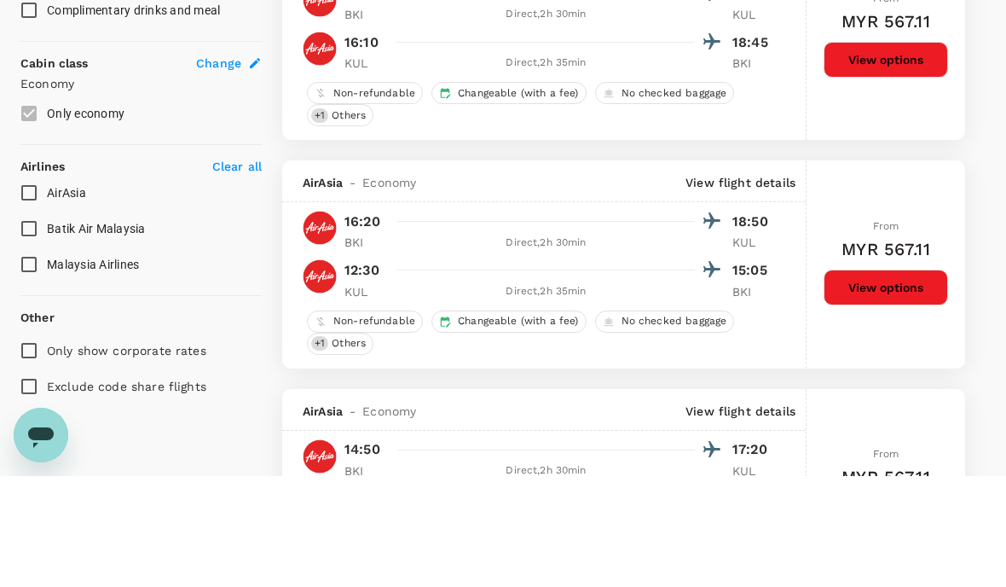
type input "MYR"
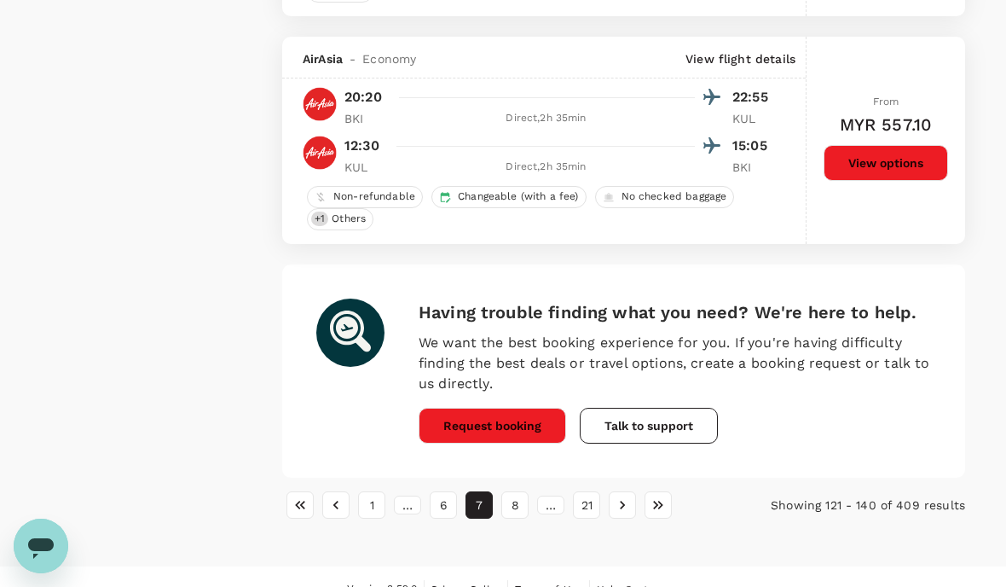
scroll to position [4509, 0]
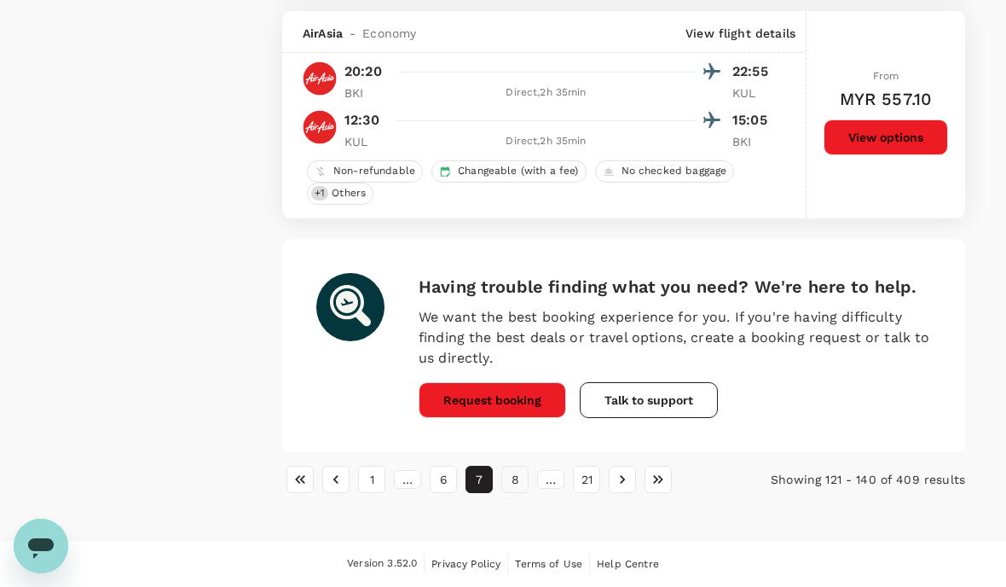
click at [515, 467] on button "8" at bounding box center [515, 479] width 27 height 27
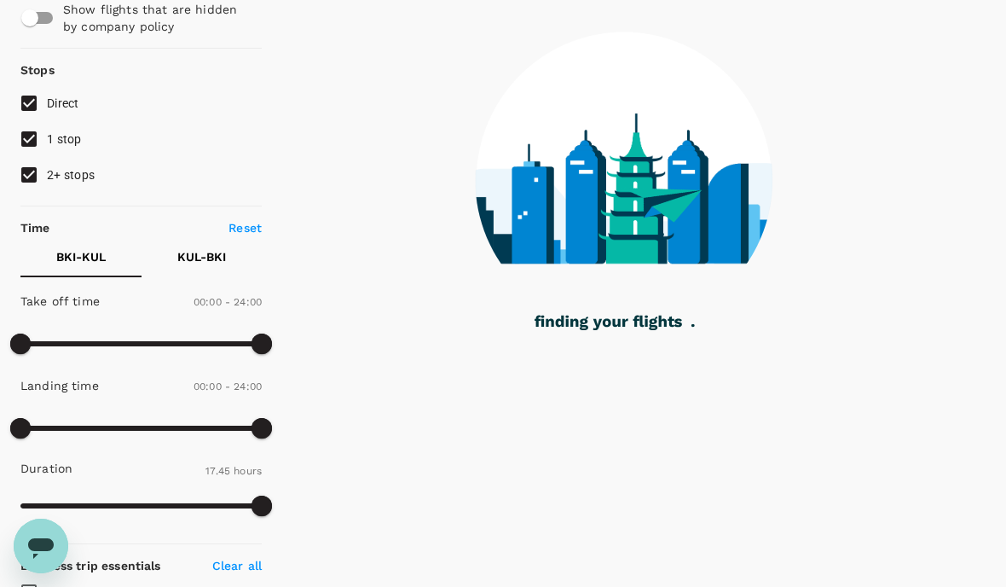
scroll to position [169, 0]
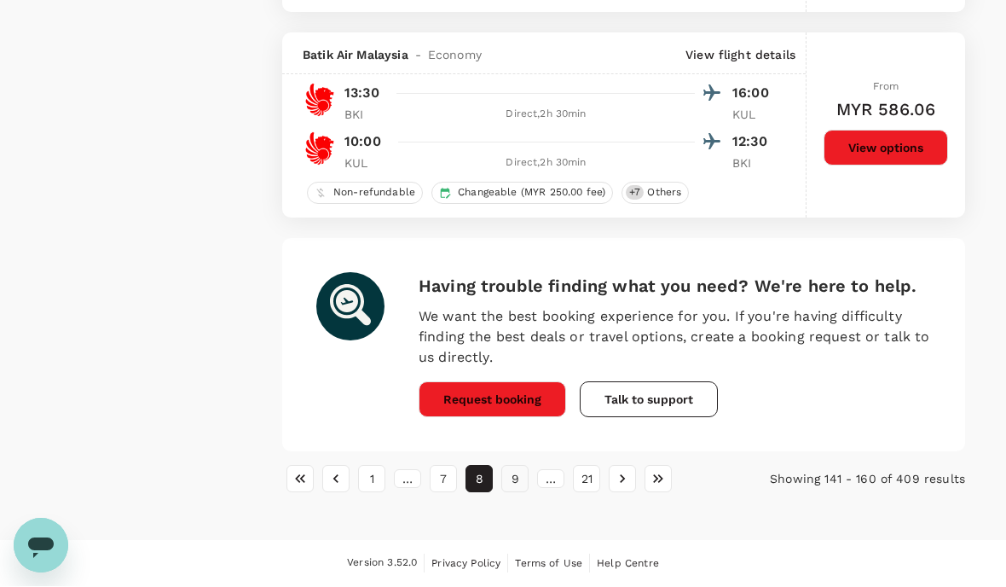
click at [516, 466] on button "9" at bounding box center [515, 479] width 27 height 27
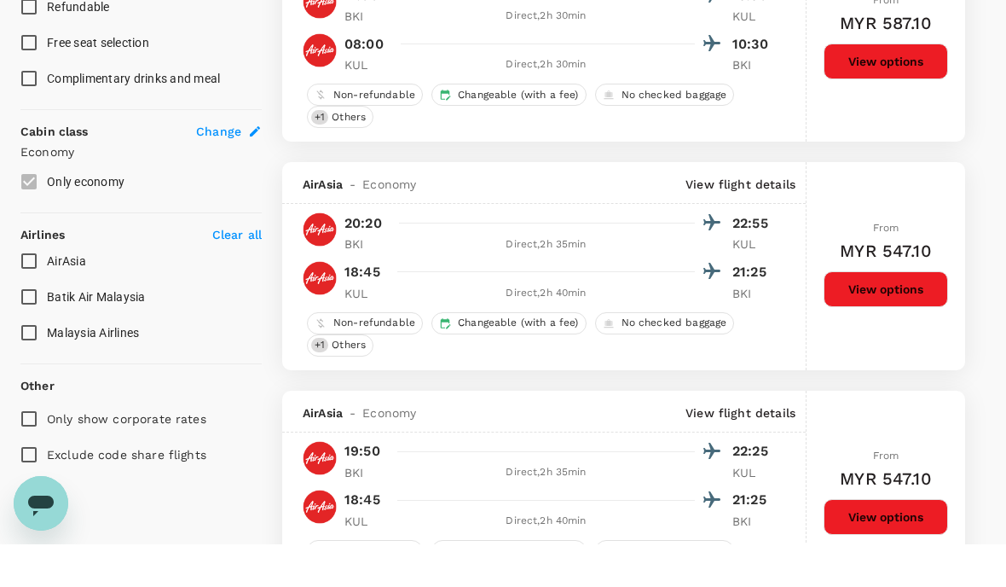
type input "MYR"
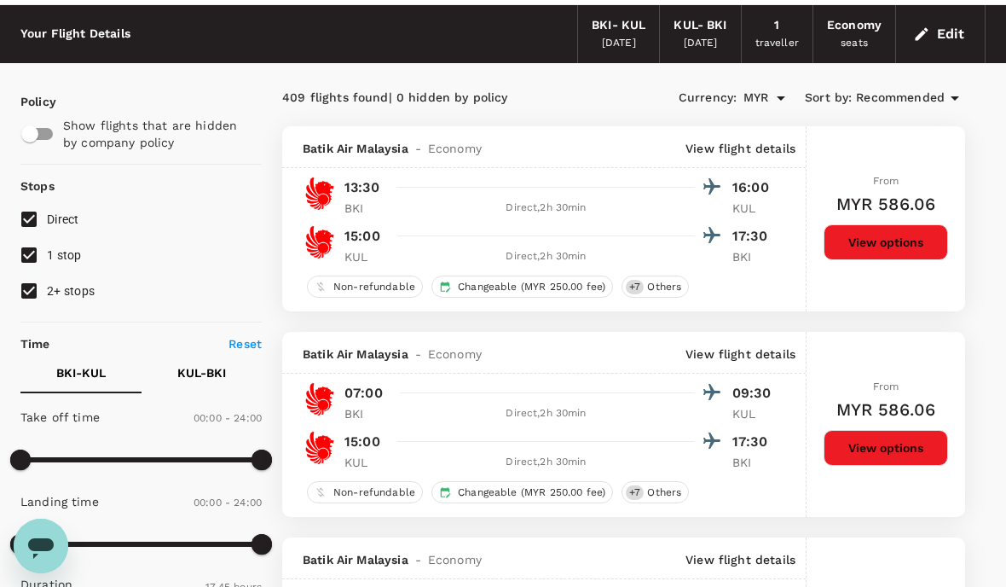
scroll to position [0, 0]
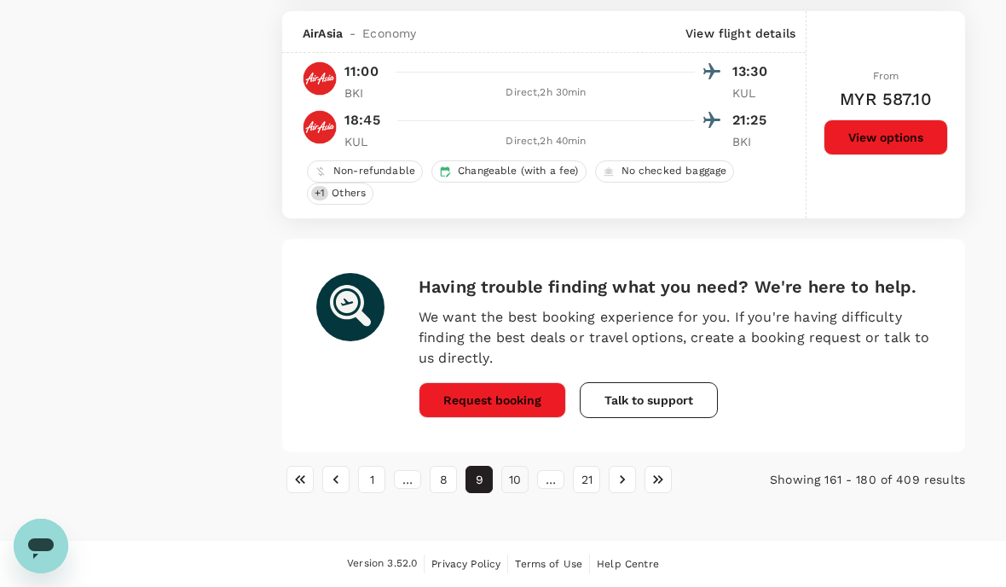
click at [511, 466] on button "10" at bounding box center [515, 479] width 27 height 27
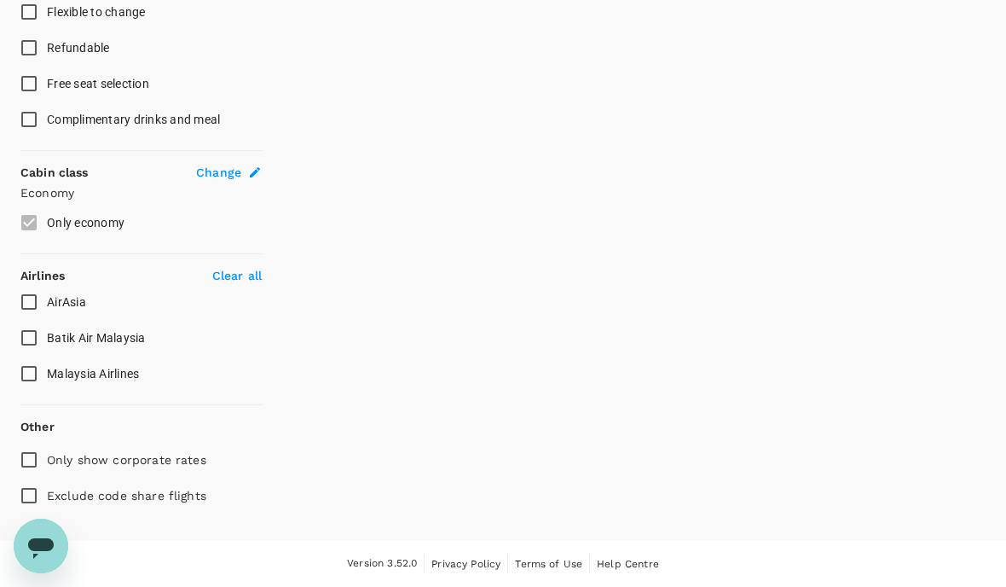
scroll to position [820, 0]
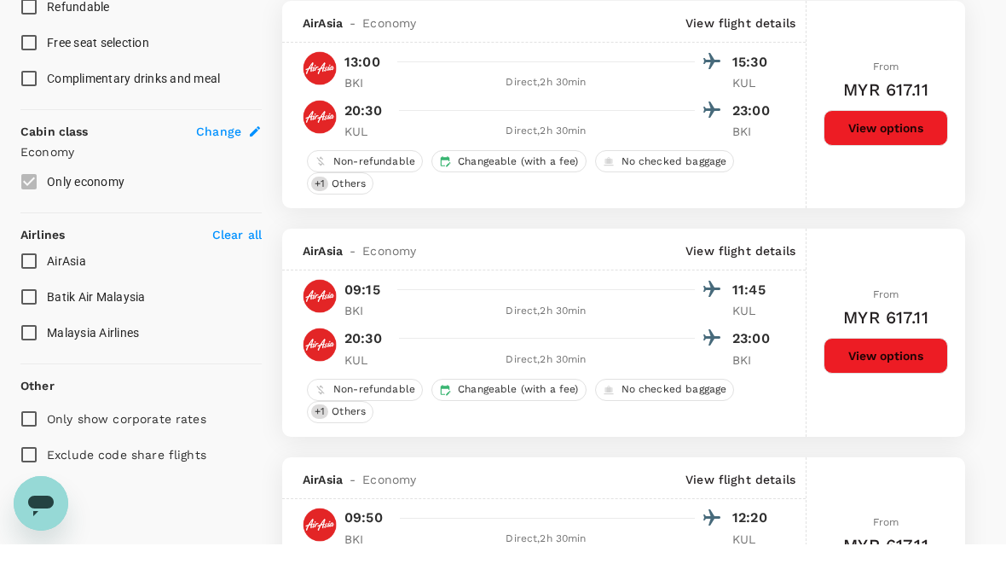
type input "MYR"
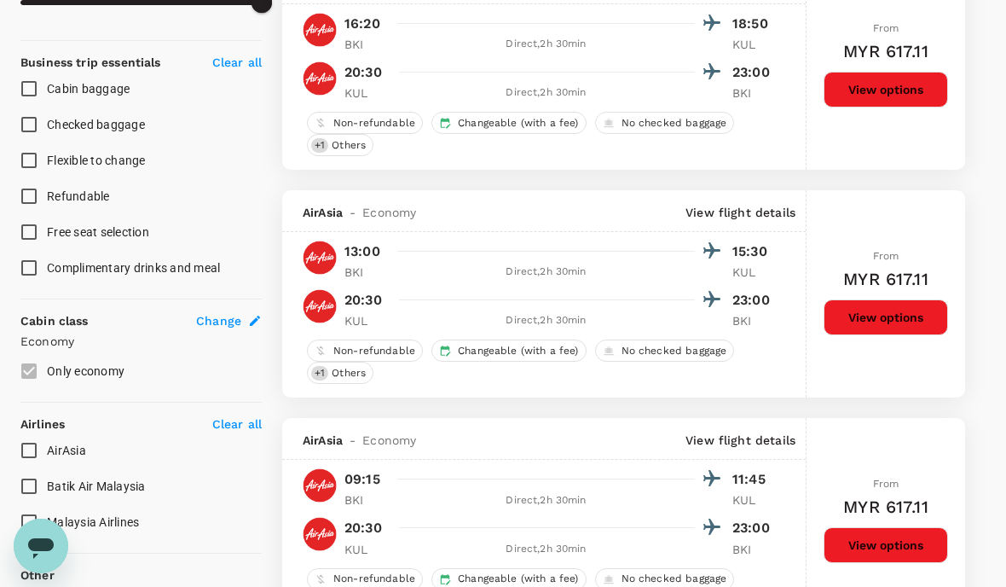
scroll to position [674, 0]
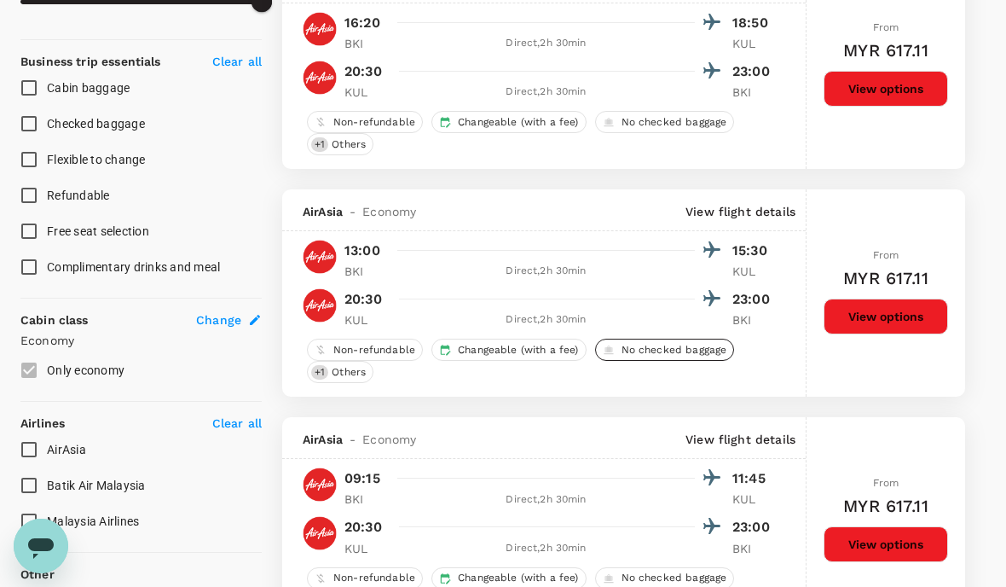
click at [679, 360] on div "No checked baggage" at bounding box center [665, 350] width 140 height 22
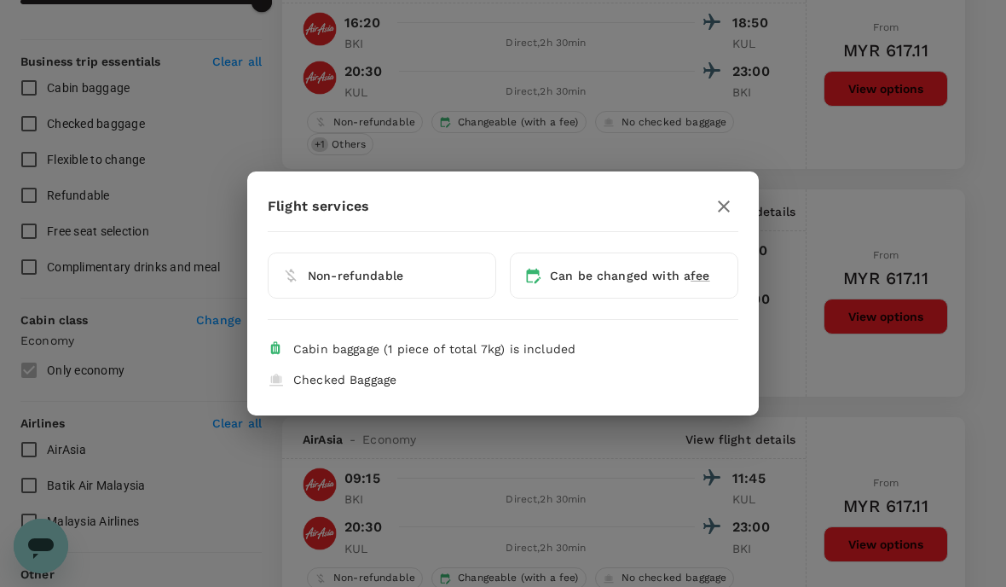
click at [681, 362] on div "Flight services Non-refundable Can be changed with a fee Cabin baggage (1 piece…" at bounding box center [503, 293] width 512 height 203
click at [617, 395] on li "Checked Baggage" at bounding box center [503, 379] width 471 height 31
click at [711, 221] on div at bounding box center [724, 206] width 29 height 29
click at [712, 221] on button "button" at bounding box center [724, 206] width 29 height 29
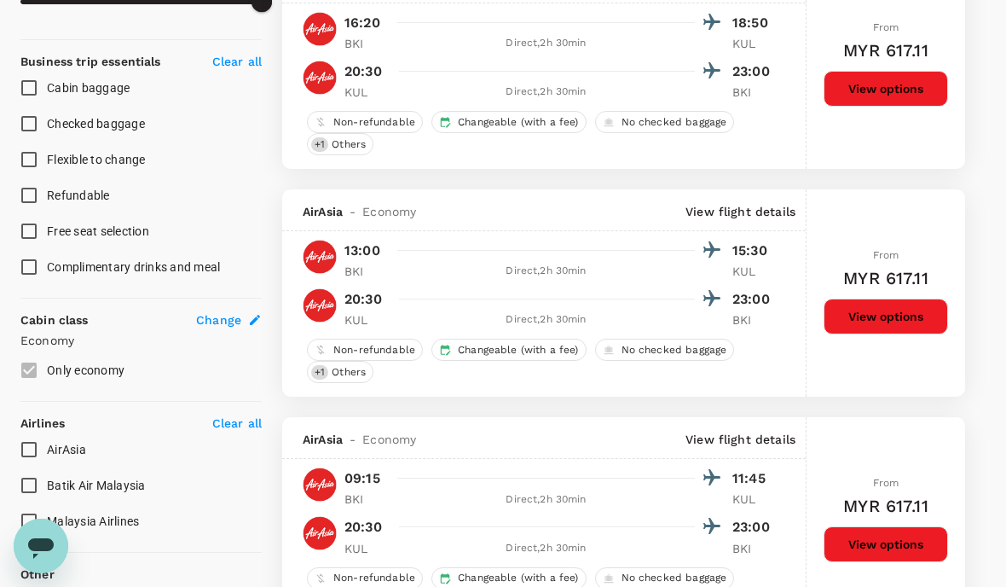
click at [898, 313] on button "View options" at bounding box center [886, 317] width 125 height 36
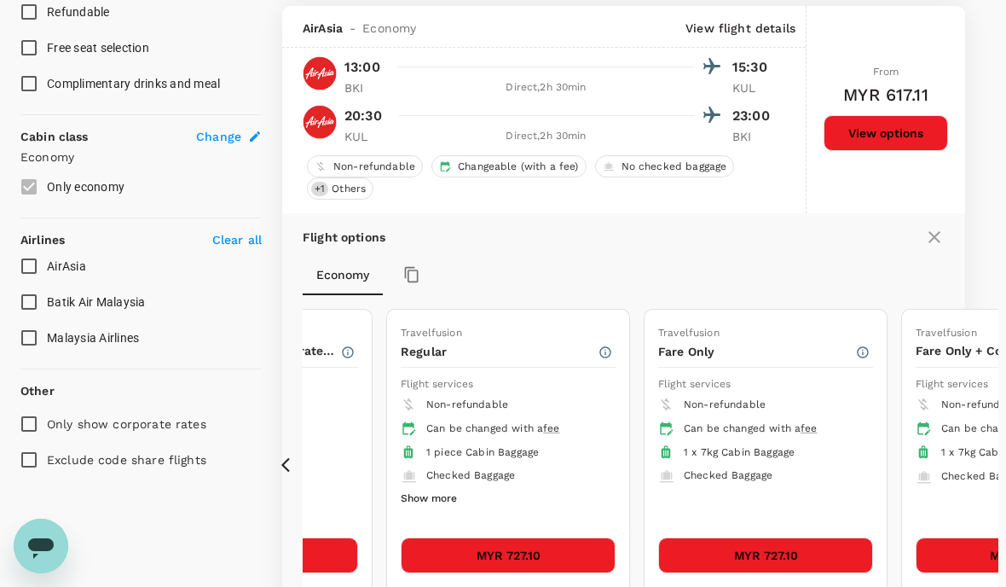
scroll to position [853, 0]
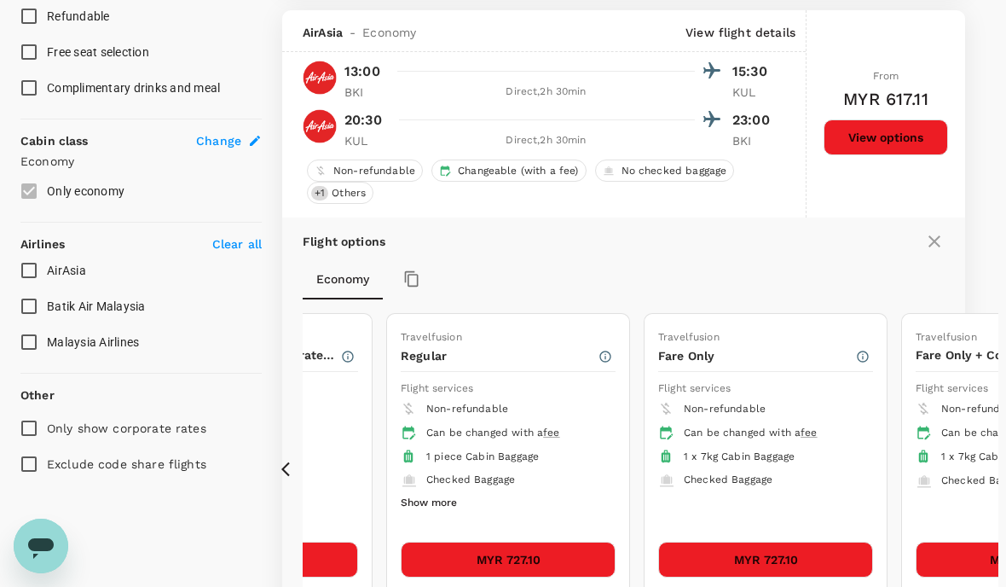
click at [435, 502] on button "Show more" at bounding box center [429, 503] width 56 height 22
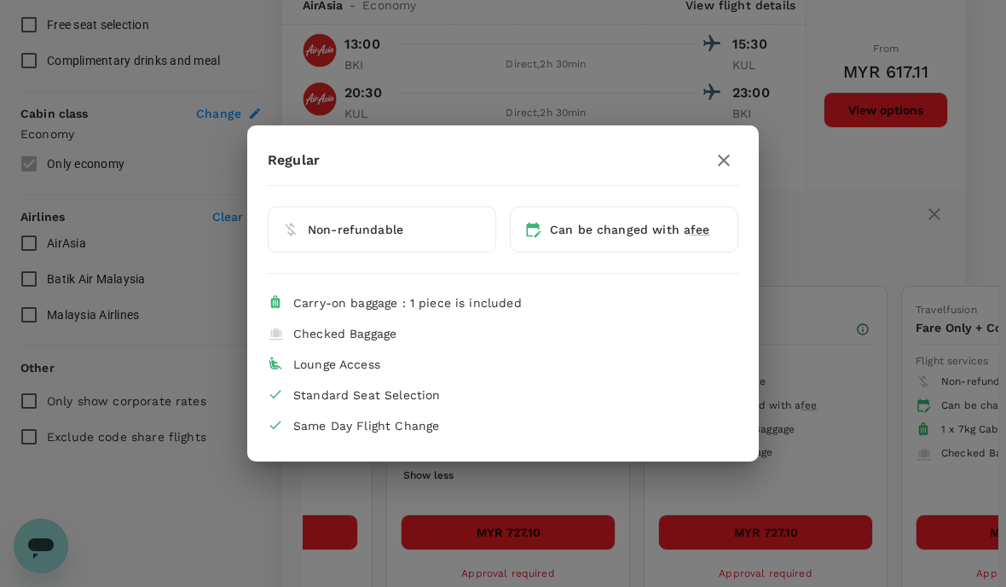
scroll to position [871, 0]
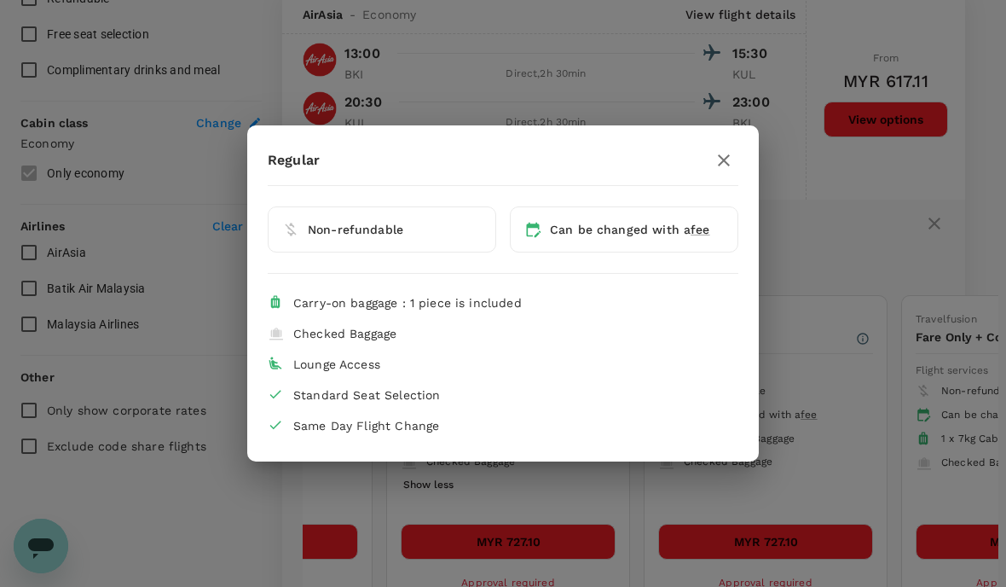
click at [728, 165] on icon "button" at bounding box center [724, 160] width 12 height 12
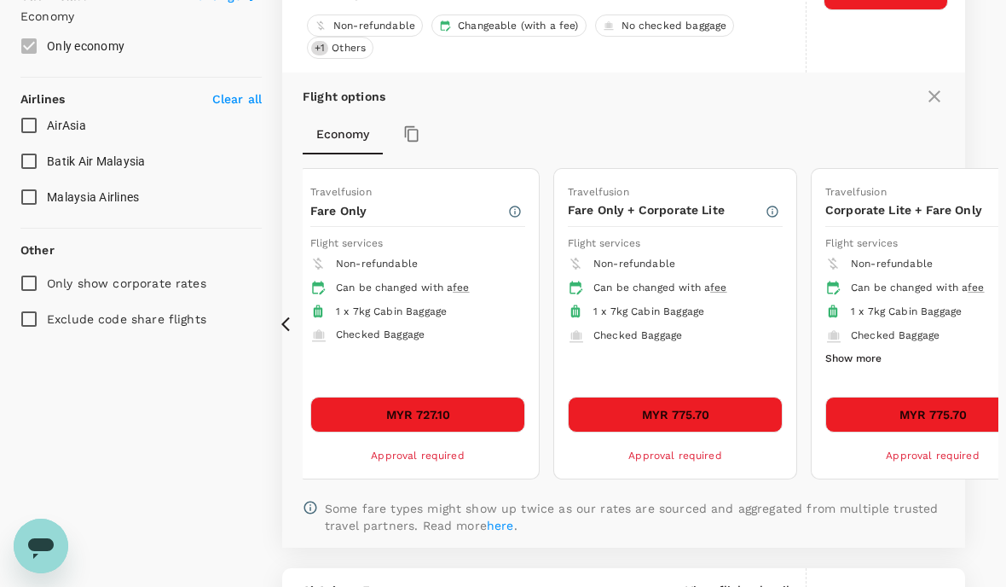
scroll to position [1006, 0]
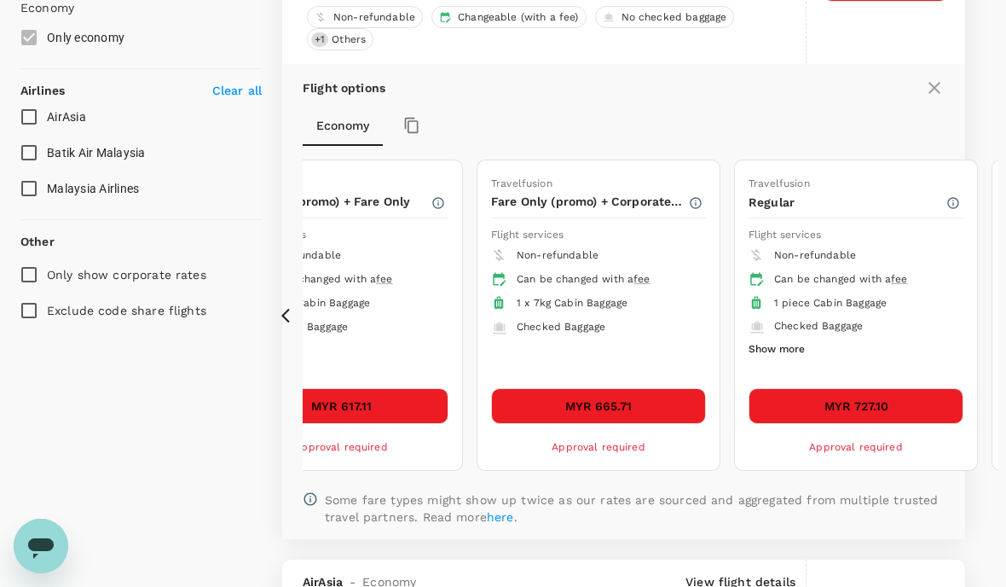
click at [774, 345] on button "Show more" at bounding box center [777, 350] width 56 height 22
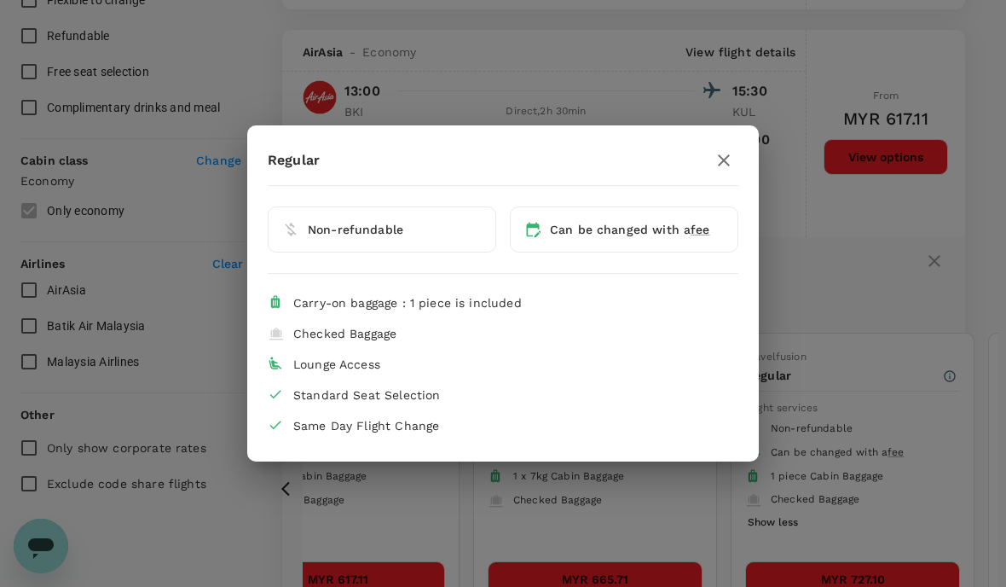
scroll to position [832, 0]
click at [716, 163] on icon "button" at bounding box center [724, 160] width 20 height 20
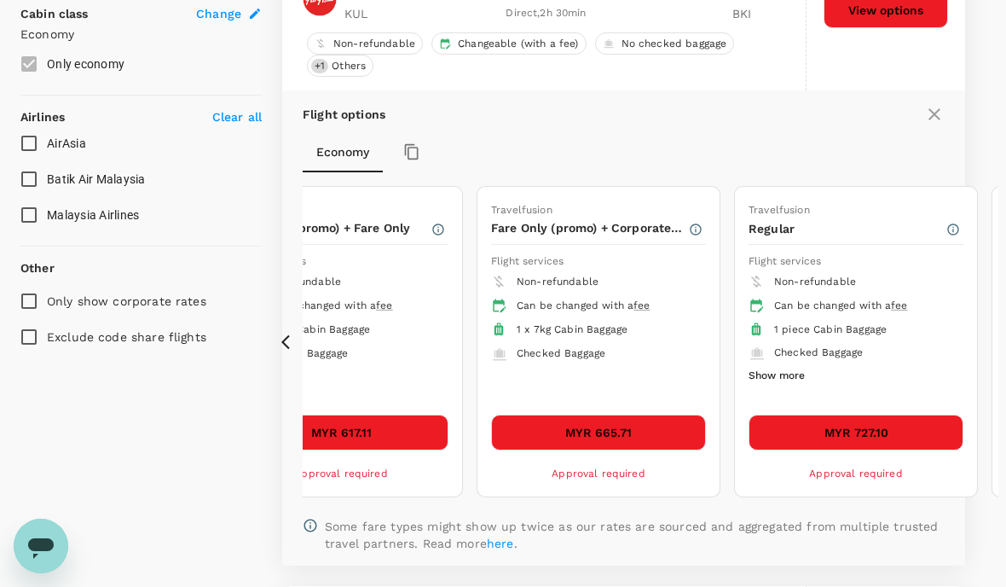
scroll to position [979, 0]
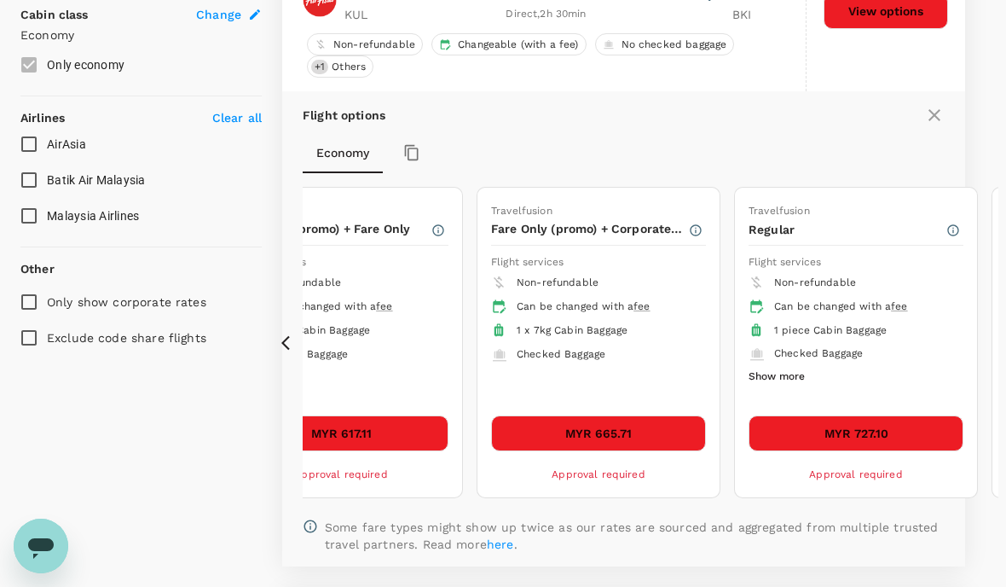
click at [658, 420] on button "MYR 665.71" at bounding box center [598, 433] width 215 height 36
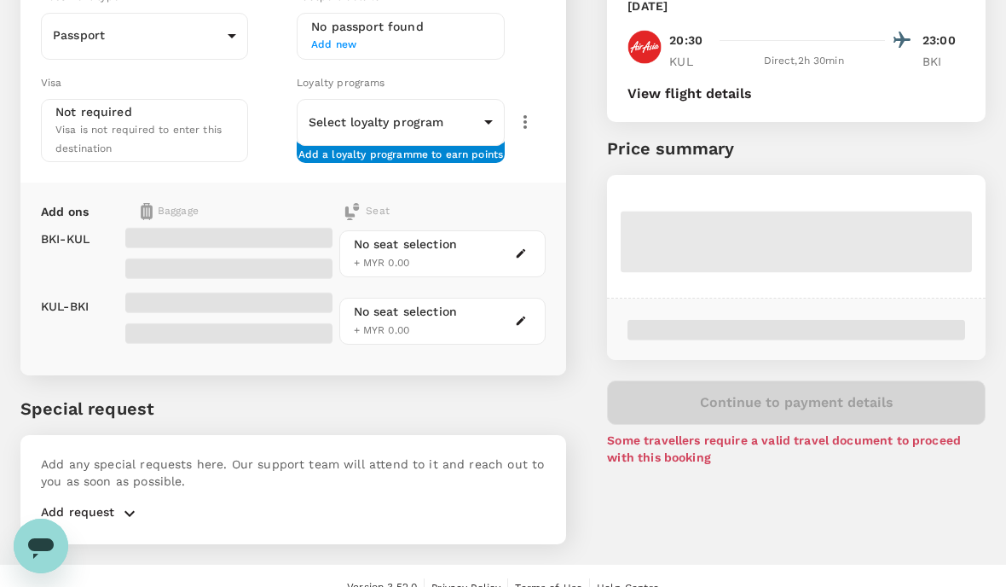
scroll to position [206, 0]
click at [150, 205] on img at bounding box center [147, 212] width 12 height 17
click at [149, 204] on img at bounding box center [147, 212] width 12 height 17
click at [149, 266] on span at bounding box center [228, 268] width 207 height 20
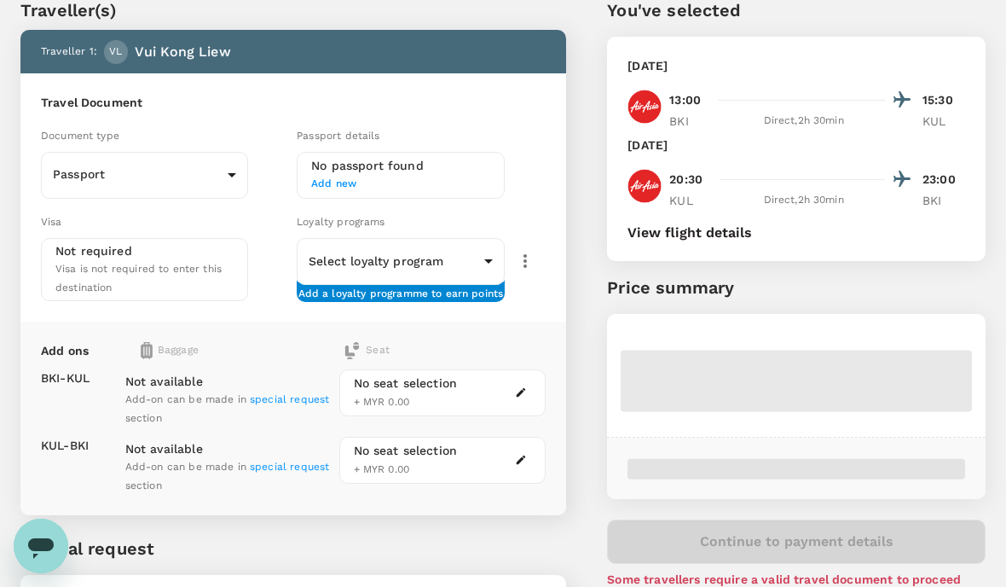
scroll to position [71, 0]
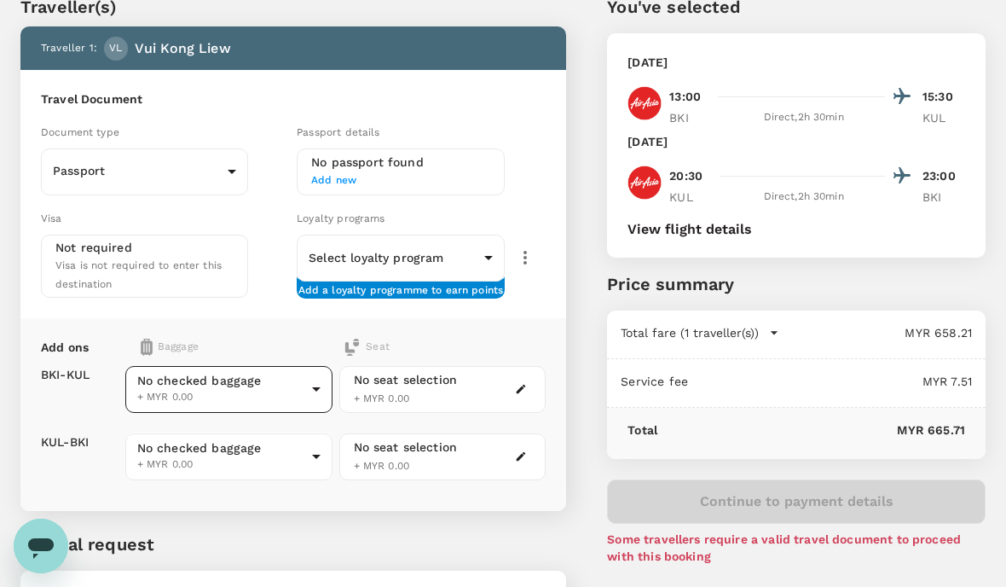
click at [322, 387] on body "Back to flight results Flight review Traveller(s) Traveller 1 : VL Vui Kong Lie…" at bounding box center [503, 337] width 1006 height 817
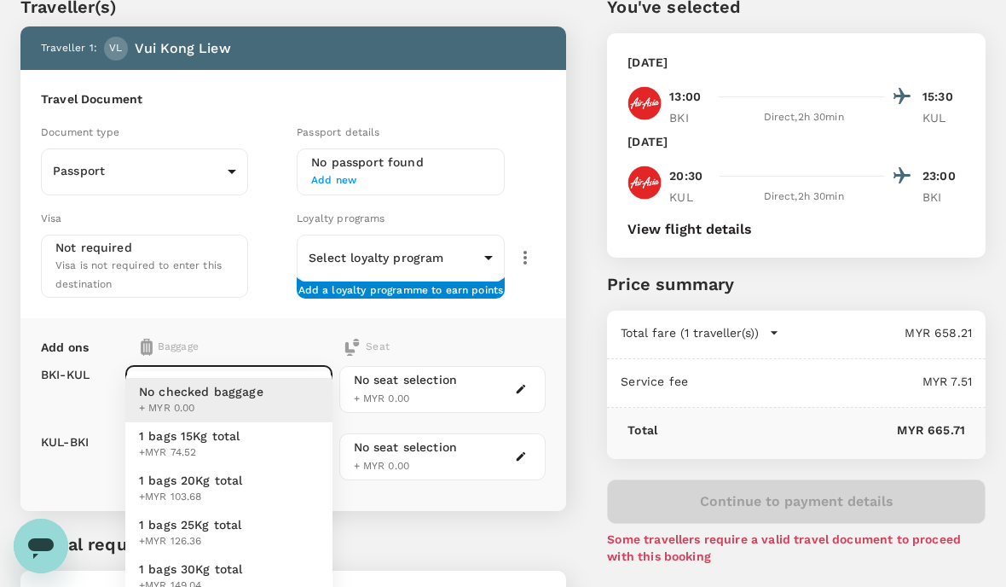
click at [263, 449] on li "1 bags 15Kg total +MYR 74.52" at bounding box center [228, 444] width 207 height 44
type input "1 - 74.52"
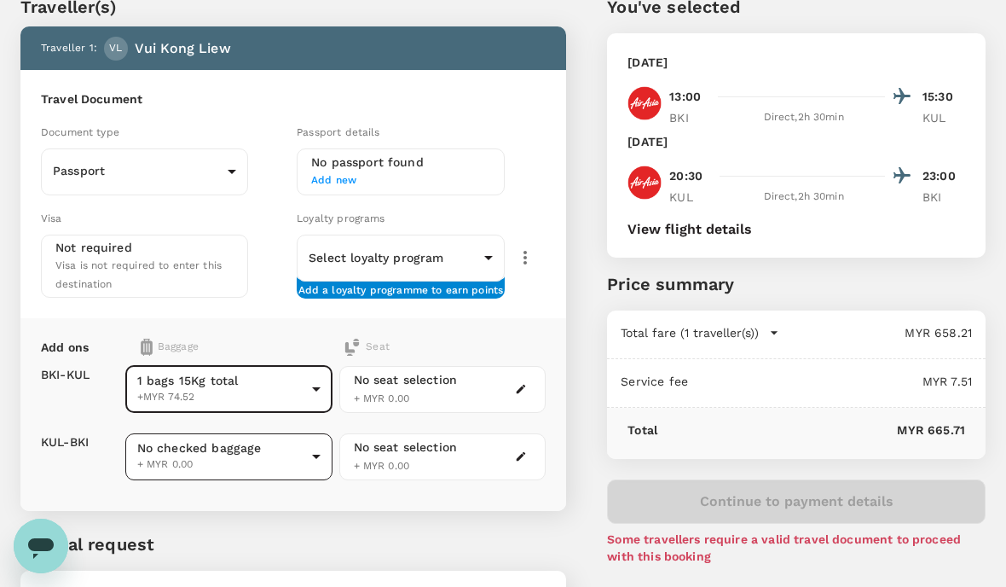
click at [317, 451] on body "Back to flight results Flight review Traveller(s) Traveller 1 : VL Vui Kong Lie…" at bounding box center [503, 337] width 1006 height 817
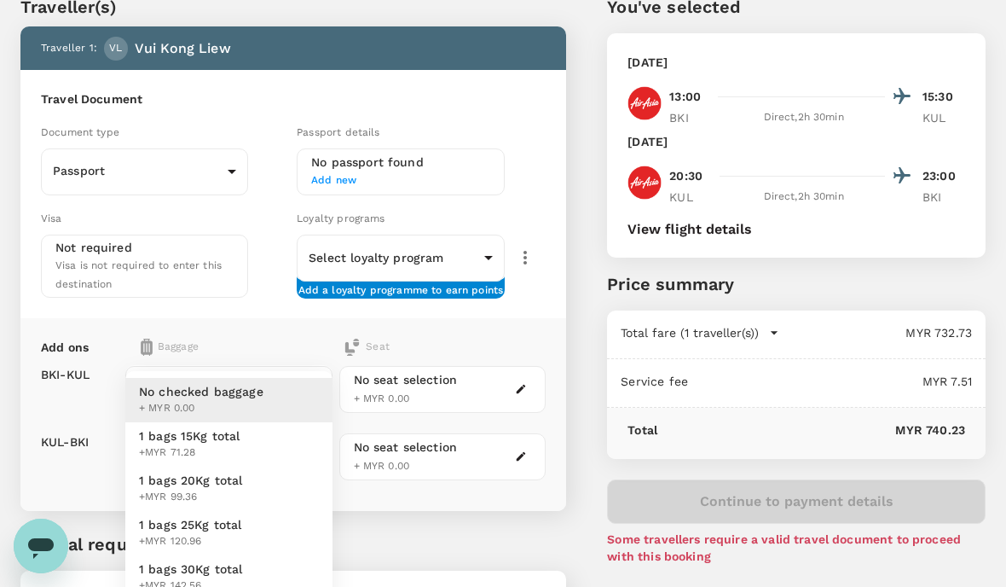
click at [280, 493] on li "1 bags 20Kg total +MYR 99.36" at bounding box center [228, 489] width 207 height 44
type input "2 - 99.36"
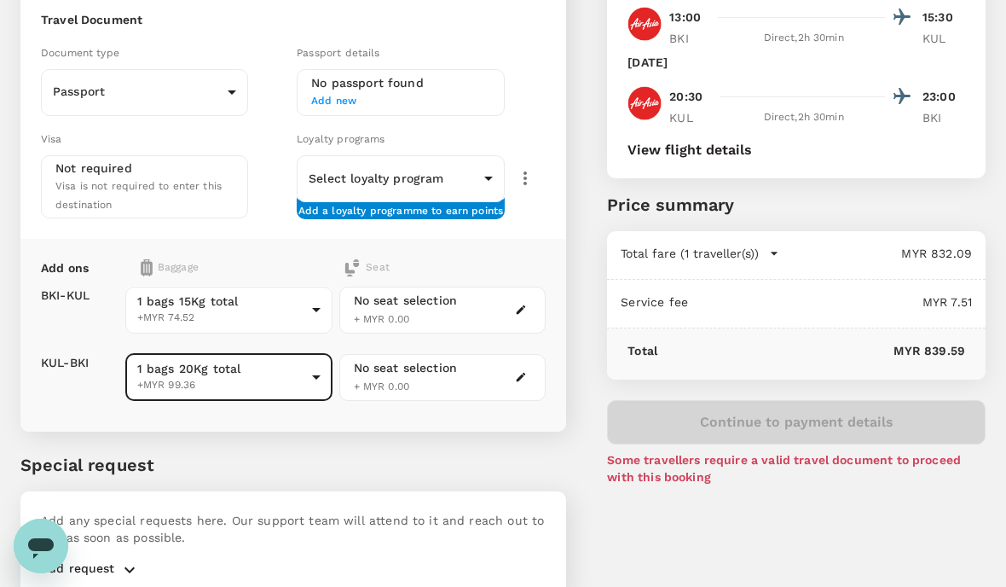
scroll to position [152, 0]
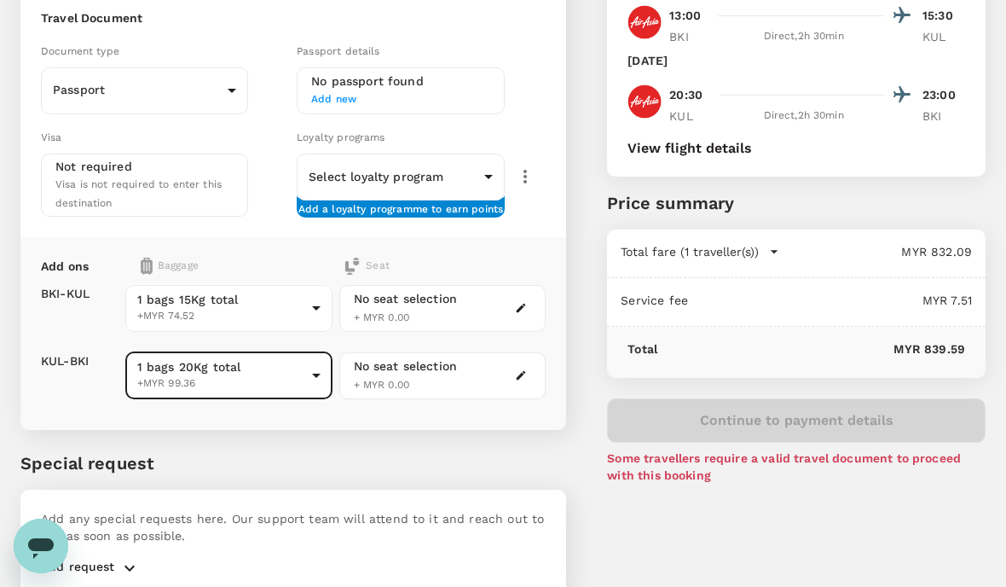
click at [524, 302] on icon "button" at bounding box center [521, 308] width 12 height 12
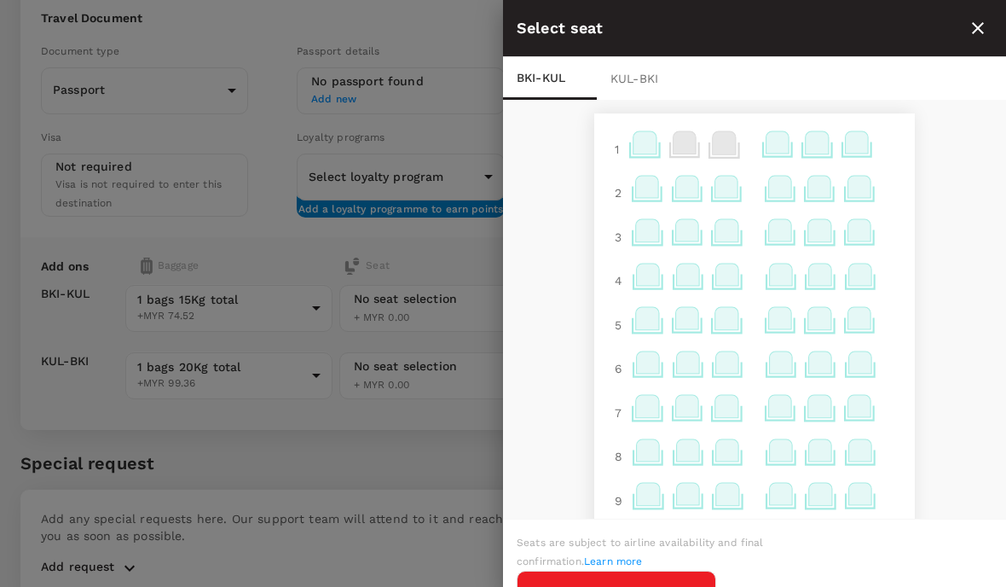
scroll to position [0, 0]
click at [785, 136] on icon at bounding box center [777, 142] width 23 height 22
click at [943, 205] on div "1 2 3 4 5 6 7 8 9 10 11 Exit Exit 12 Exit Exit 14 15 16 17 18 19 20 21 22 23 24…" at bounding box center [754, 310] width 503 height 421
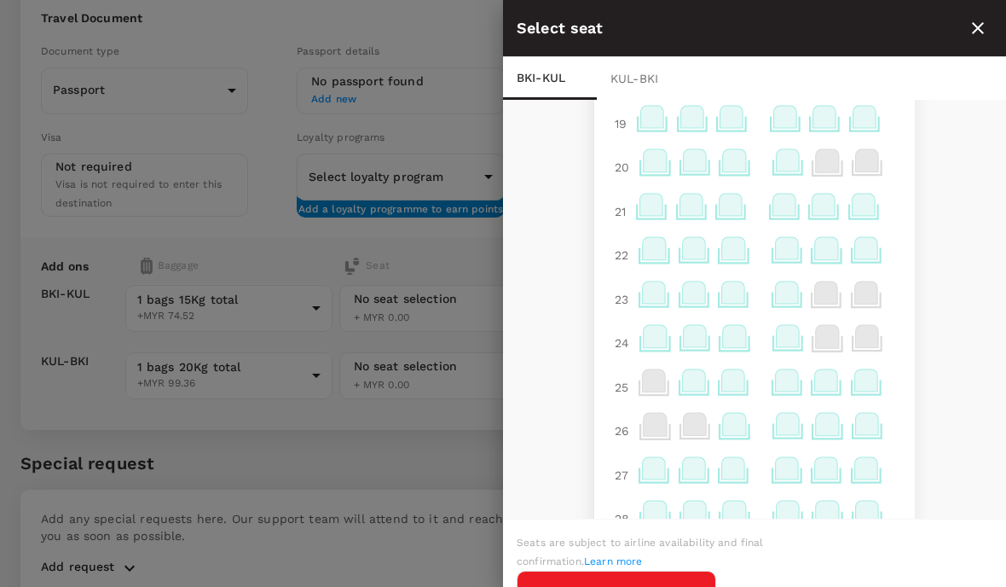
scroll to position [848, 0]
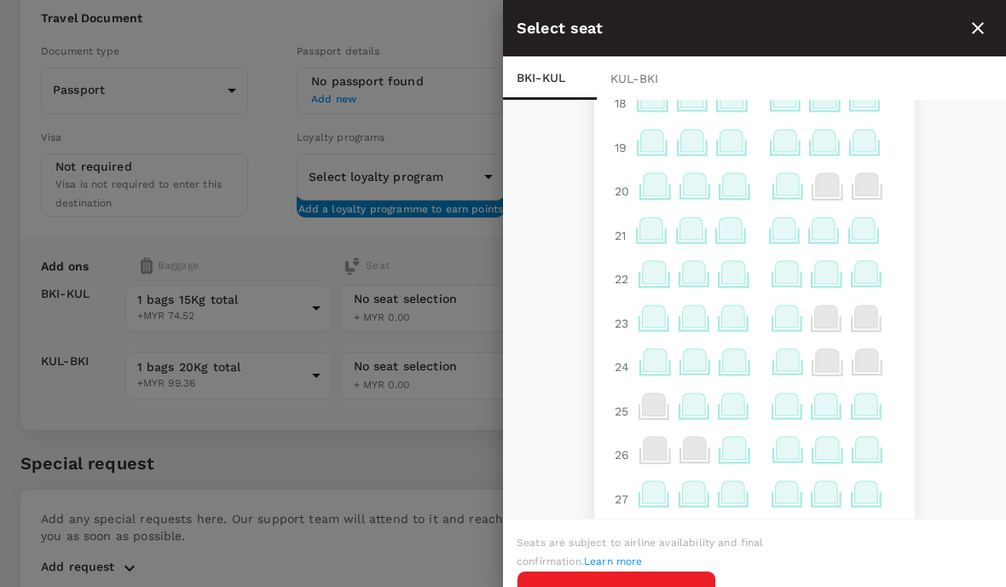
click at [788, 272] on icon at bounding box center [786, 272] width 23 height 22
click at [971, 32] on icon "close" at bounding box center [978, 28] width 20 height 20
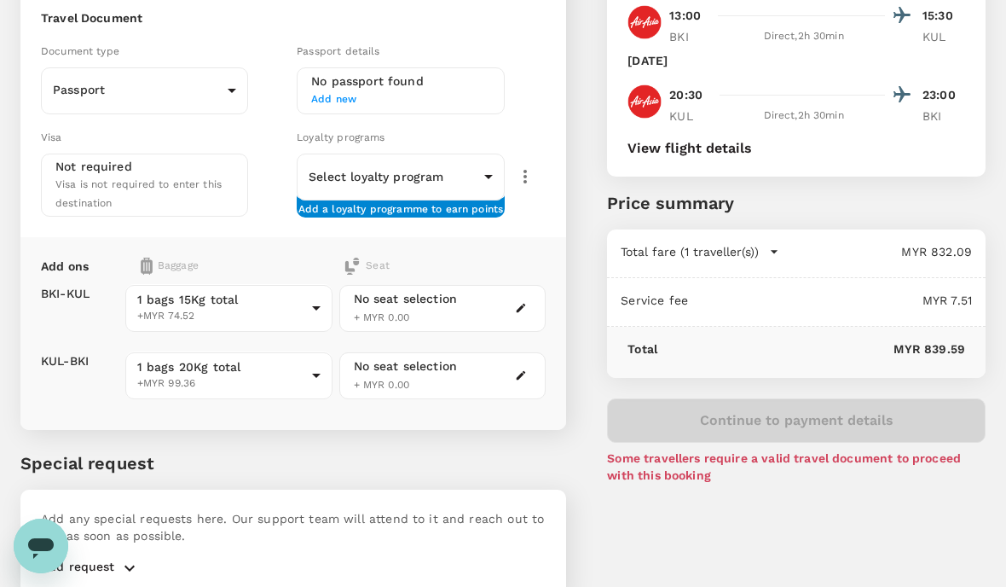
click at [522, 302] on icon "button" at bounding box center [521, 308] width 12 height 12
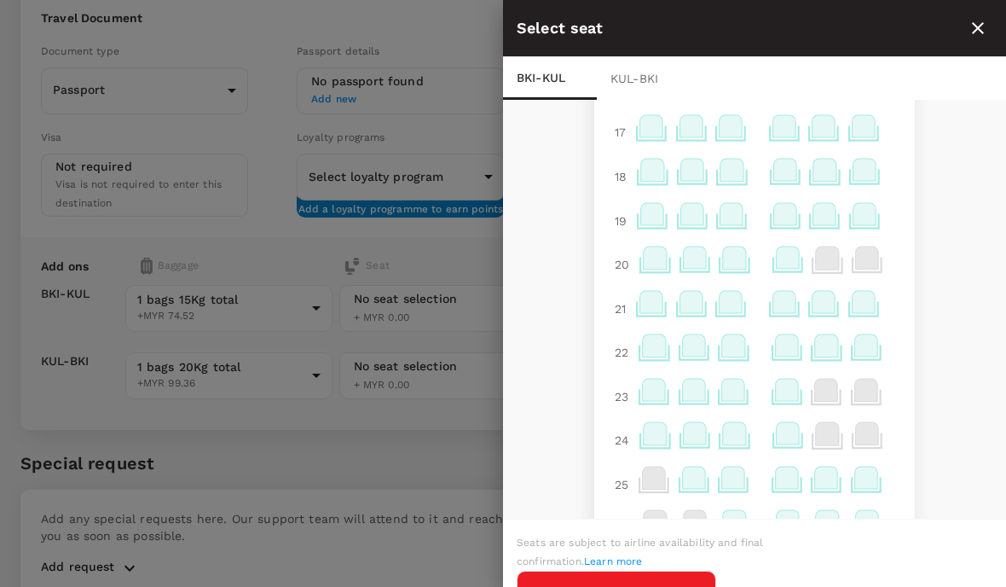
scroll to position [774, 0]
click at [777, 357] on icon at bounding box center [786, 346] width 23 height 22
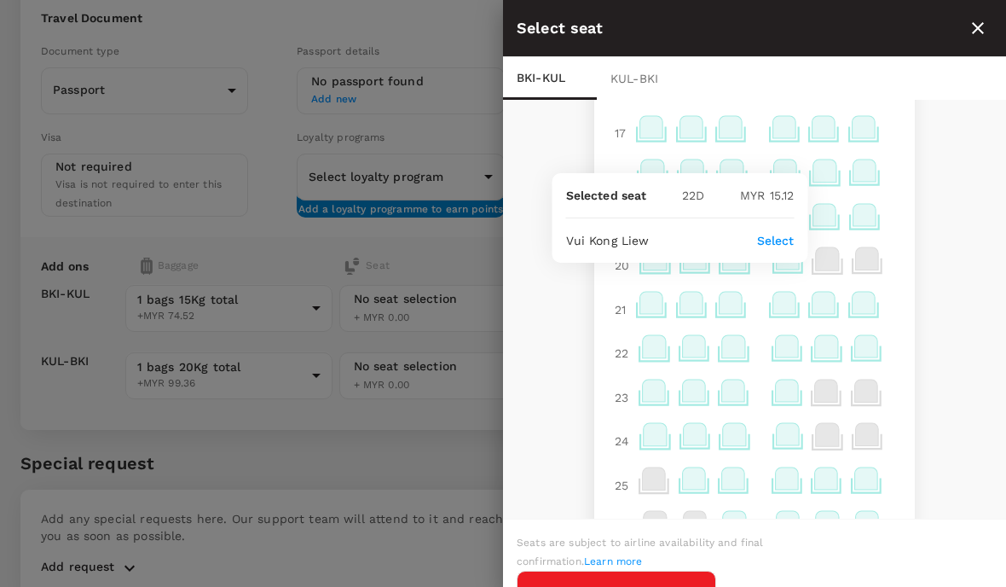
click at [780, 249] on p "Select" at bounding box center [776, 240] width 38 height 17
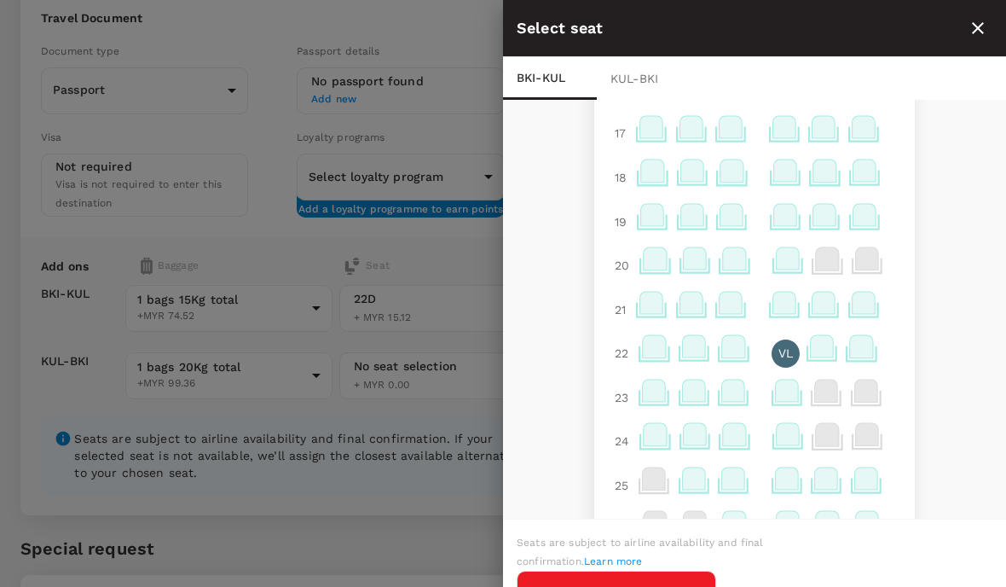
click at [716, 586] on button "Continue to KUL - BKI" at bounding box center [617, 593] width 200 height 44
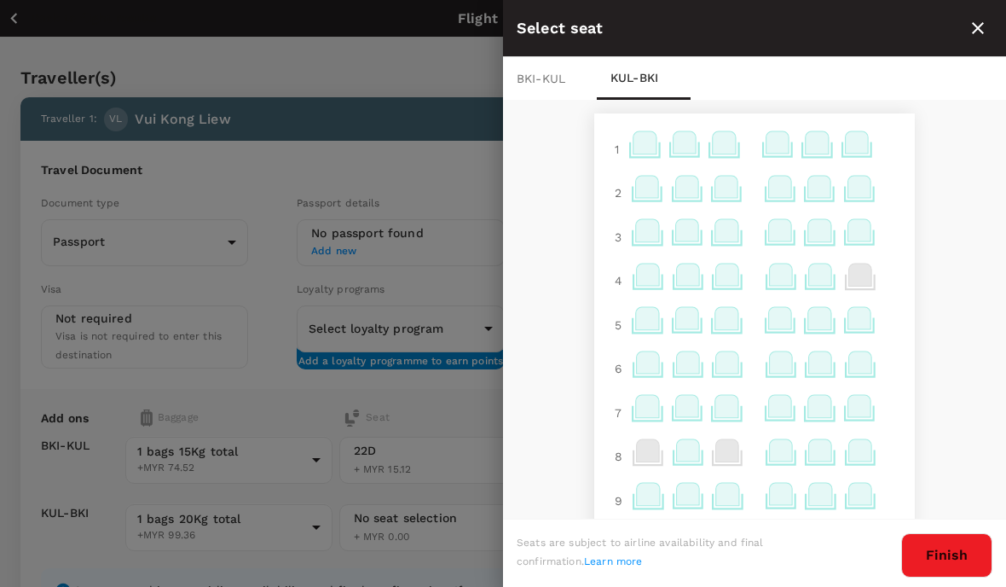
scroll to position [0, 0]
click at [780, 143] on icon at bounding box center [777, 142] width 23 height 22
click at [783, 143] on icon at bounding box center [777, 142] width 23 height 22
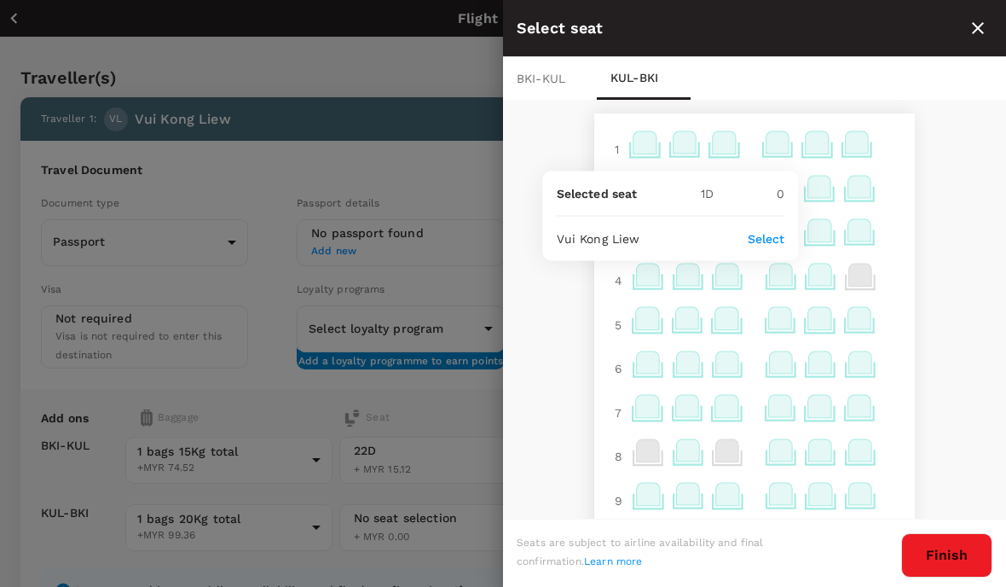
click at [780, 136] on icon at bounding box center [777, 142] width 23 height 22
click at [772, 237] on p "Select" at bounding box center [767, 238] width 38 height 17
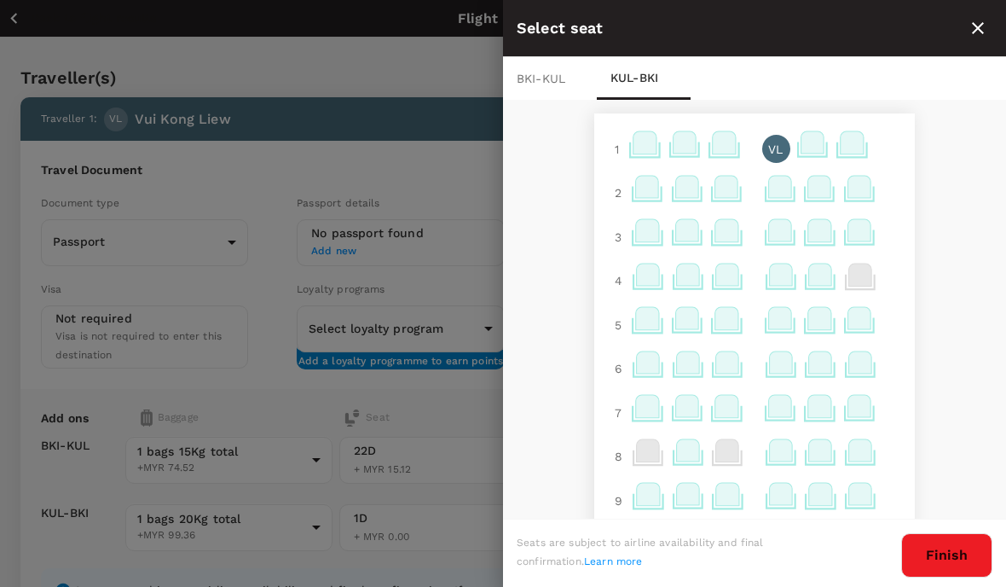
click at [965, 553] on button "Finish" at bounding box center [947, 555] width 91 height 44
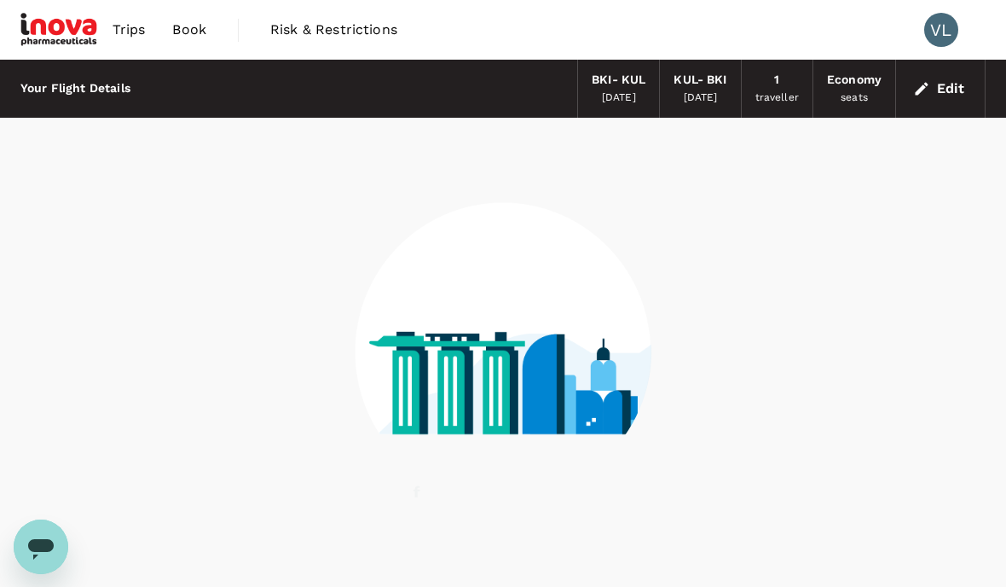
scroll to position [69, 0]
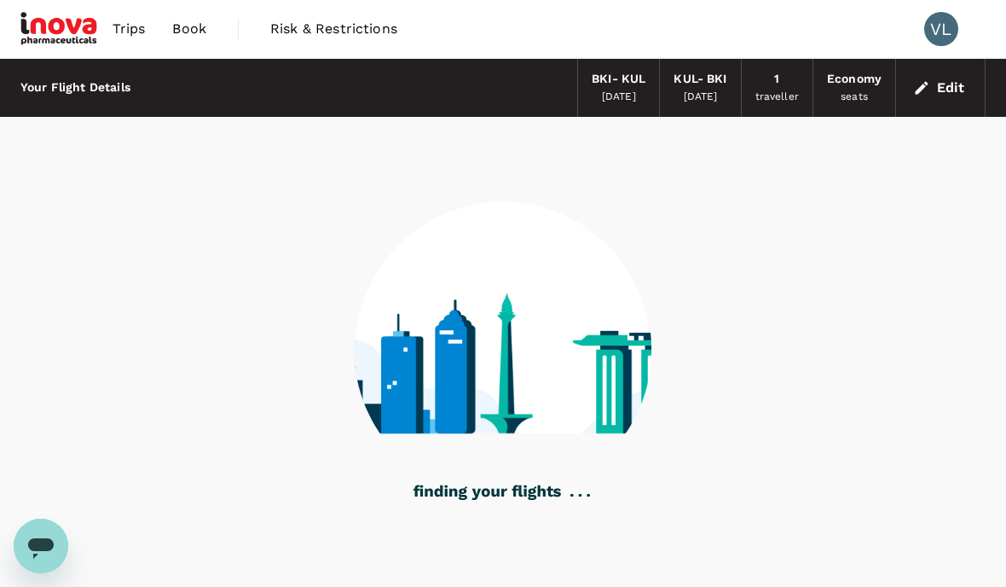
click at [56, 39] on img at bounding box center [59, 29] width 78 height 38
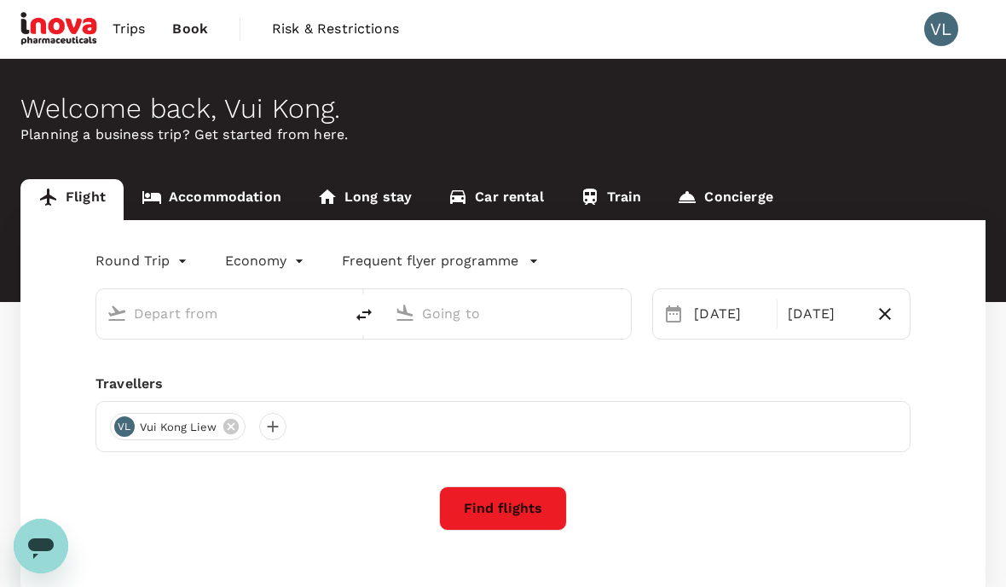
type input "Kota Kinabalu Intl (BKI)"
type input "Kuala Lumpur Intl ([GEOGRAPHIC_DATA])"
click at [181, 190] on link "Accommodation" at bounding box center [212, 199] width 176 height 41
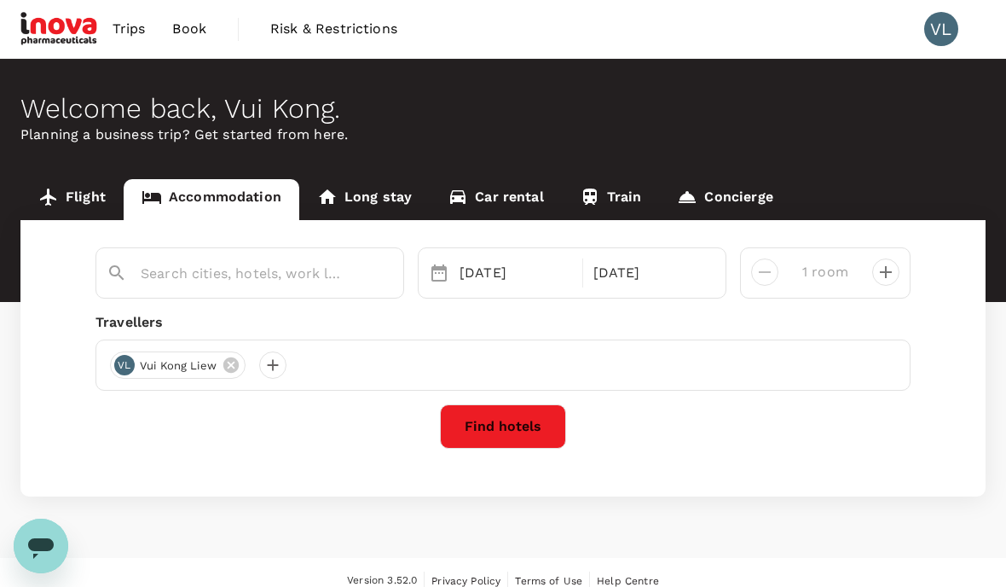
click at [271, 253] on div at bounding box center [260, 266] width 266 height 41
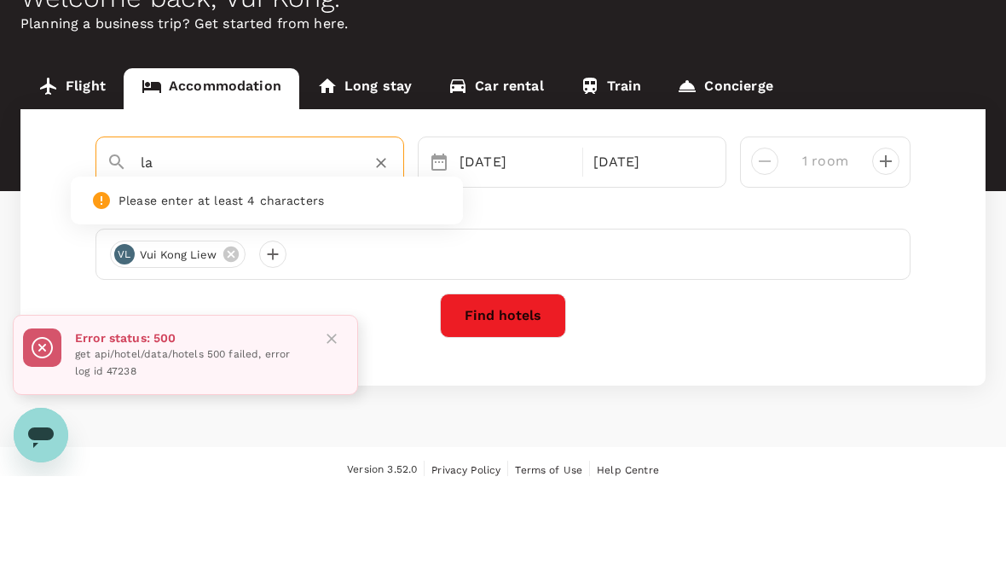
type input "l"
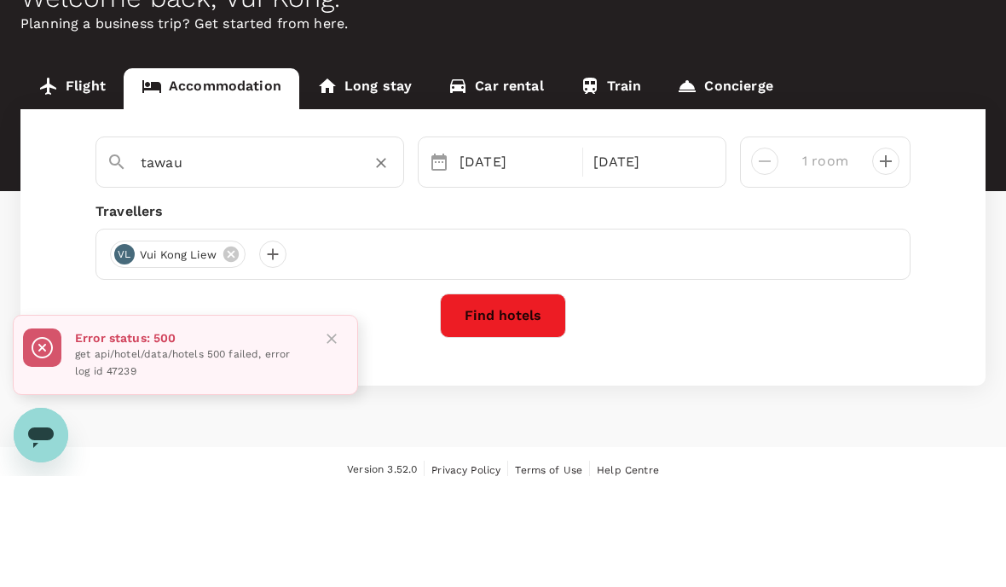
type input "tawau"
click at [55, 439] on rect at bounding box center [42, 458] width 38 height 38
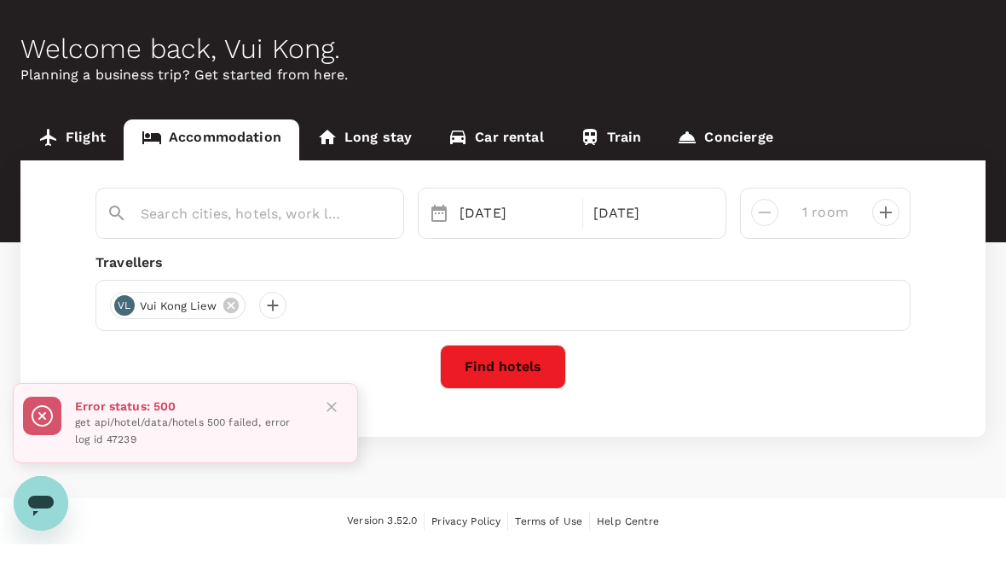
click at [325, 351] on div "[DATE] [DATE] room Travellers [PERSON_NAME] Kong Liew Find hotels" at bounding box center [502, 341] width 965 height 276
click at [338, 441] on icon "Close" at bounding box center [331, 449] width 17 height 17
